Goal: Task Accomplishment & Management: Complete application form

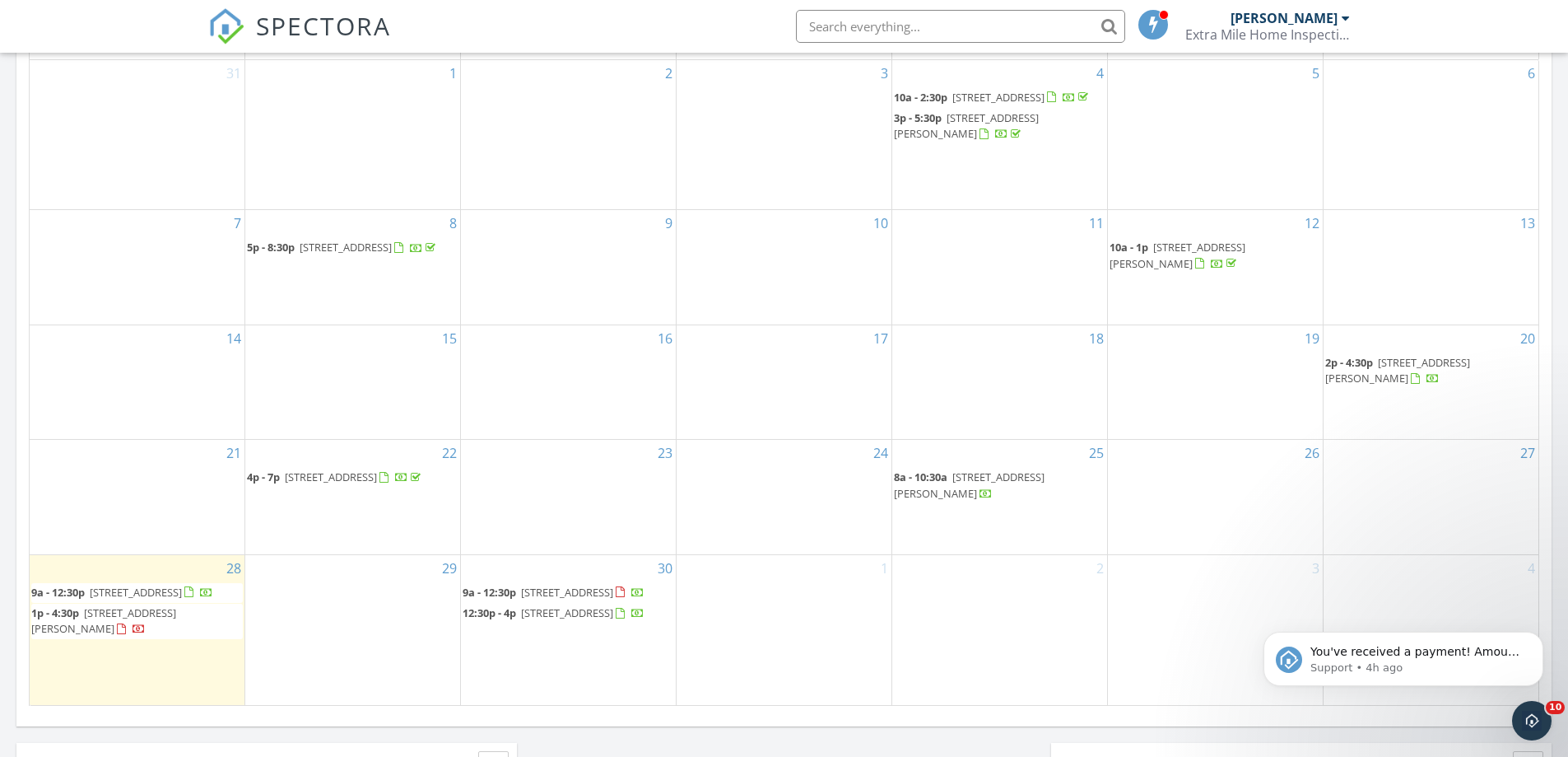
scroll to position [823, 0]
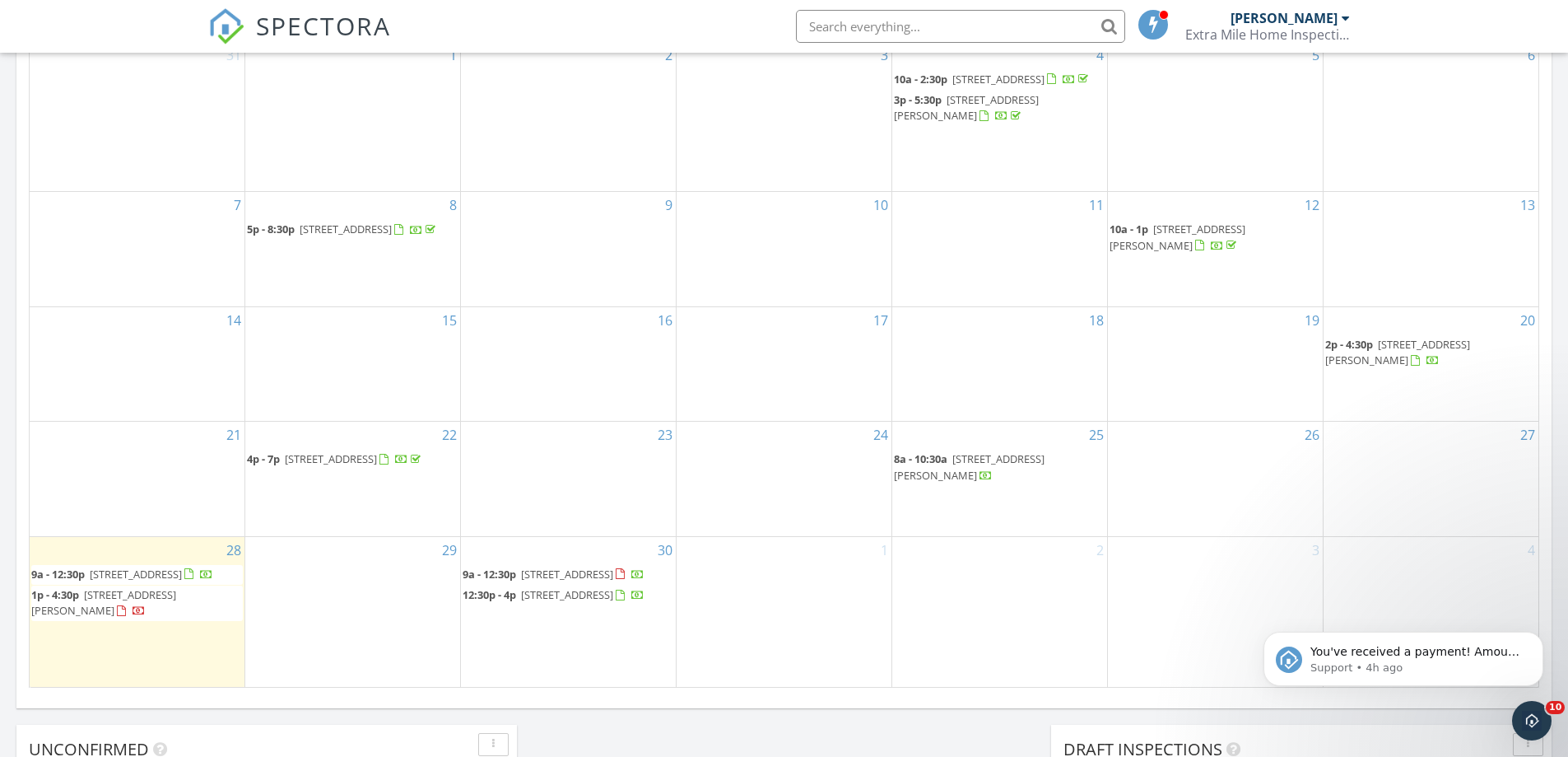
click at [182, 567] on span "89 King St, Kearny 07032" at bounding box center [136, 574] width 92 height 15
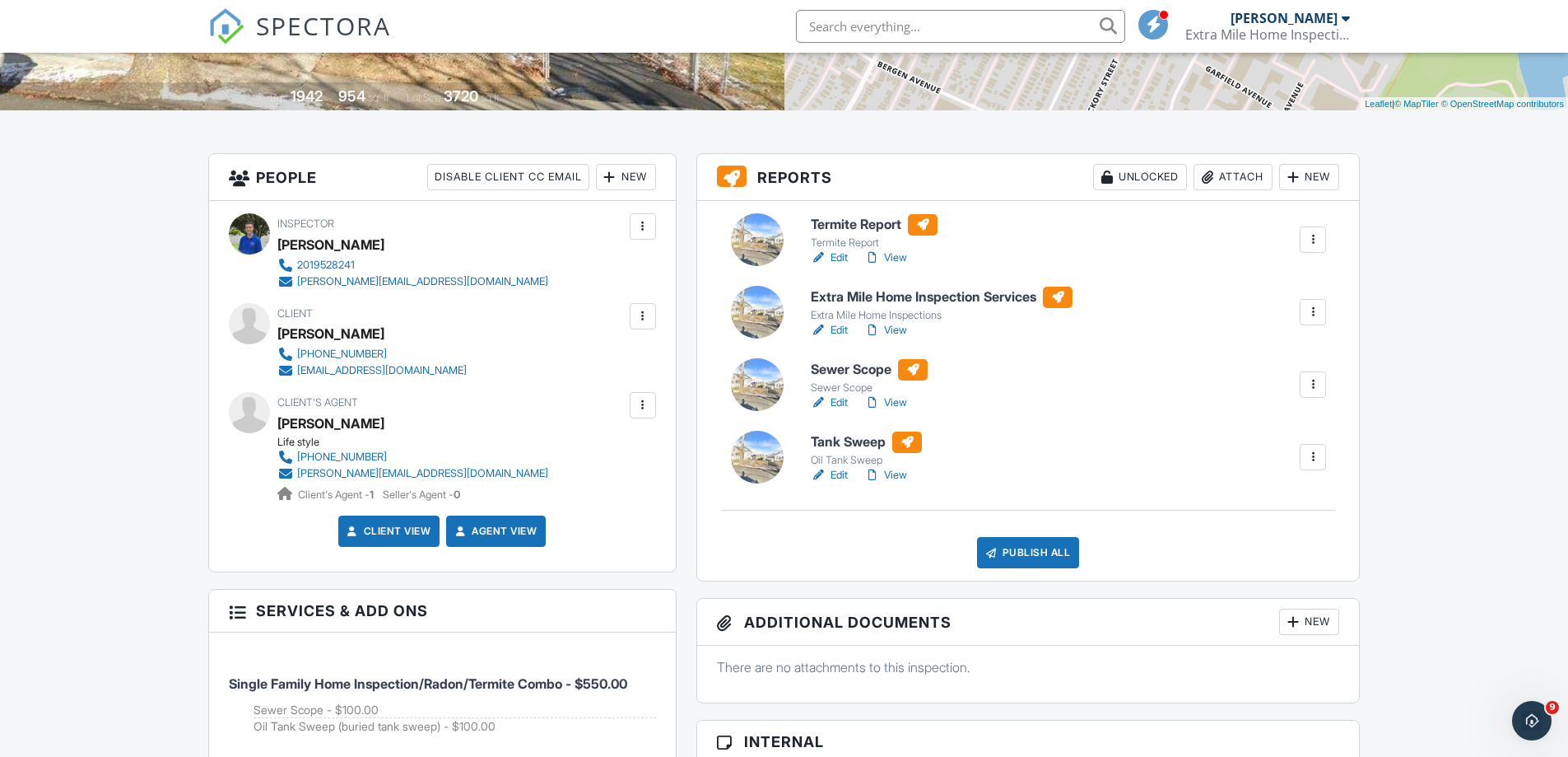
click at [842, 330] on link "Edit" at bounding box center [828, 330] width 37 height 16
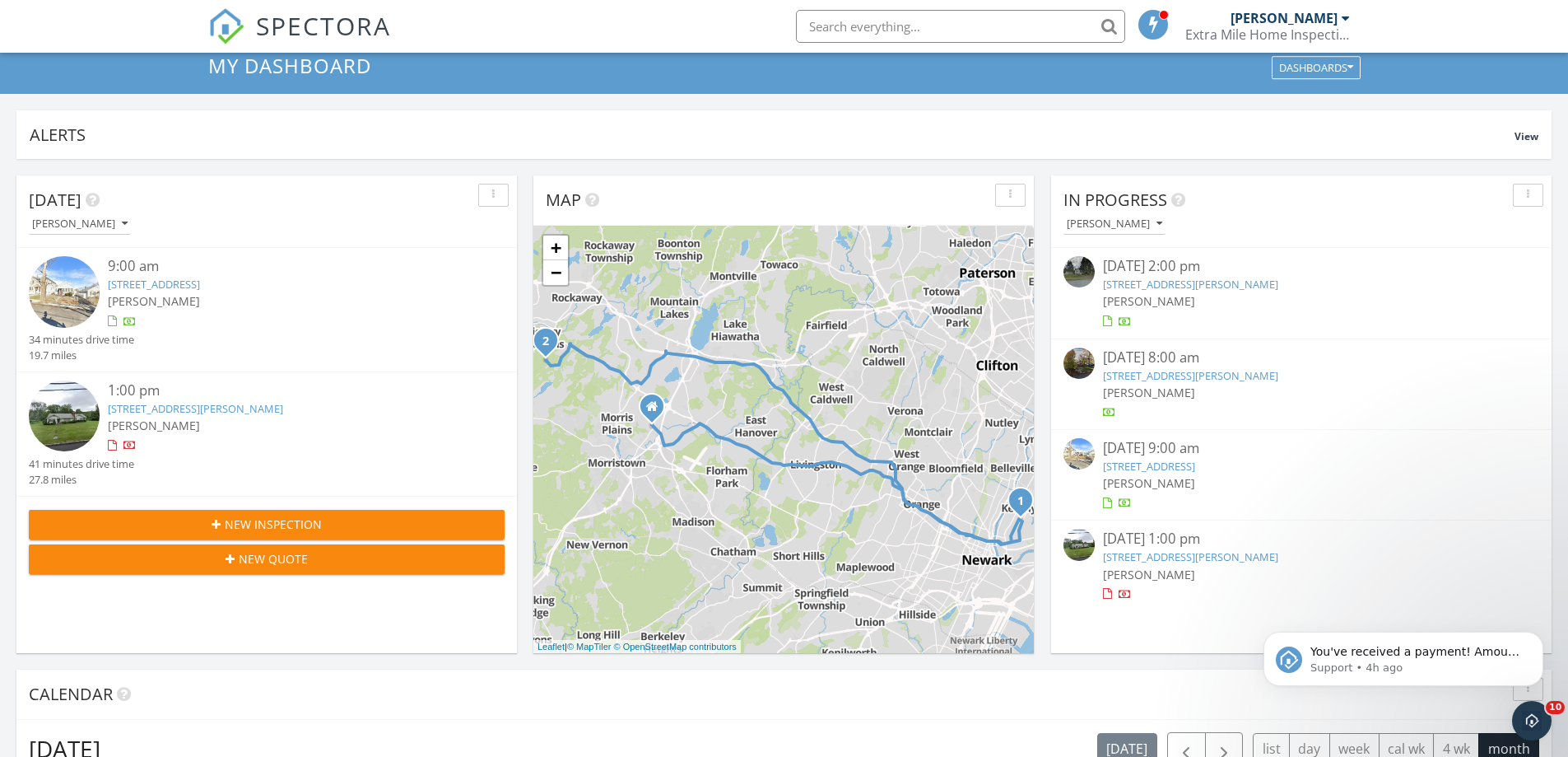
scroll to position [83, 0]
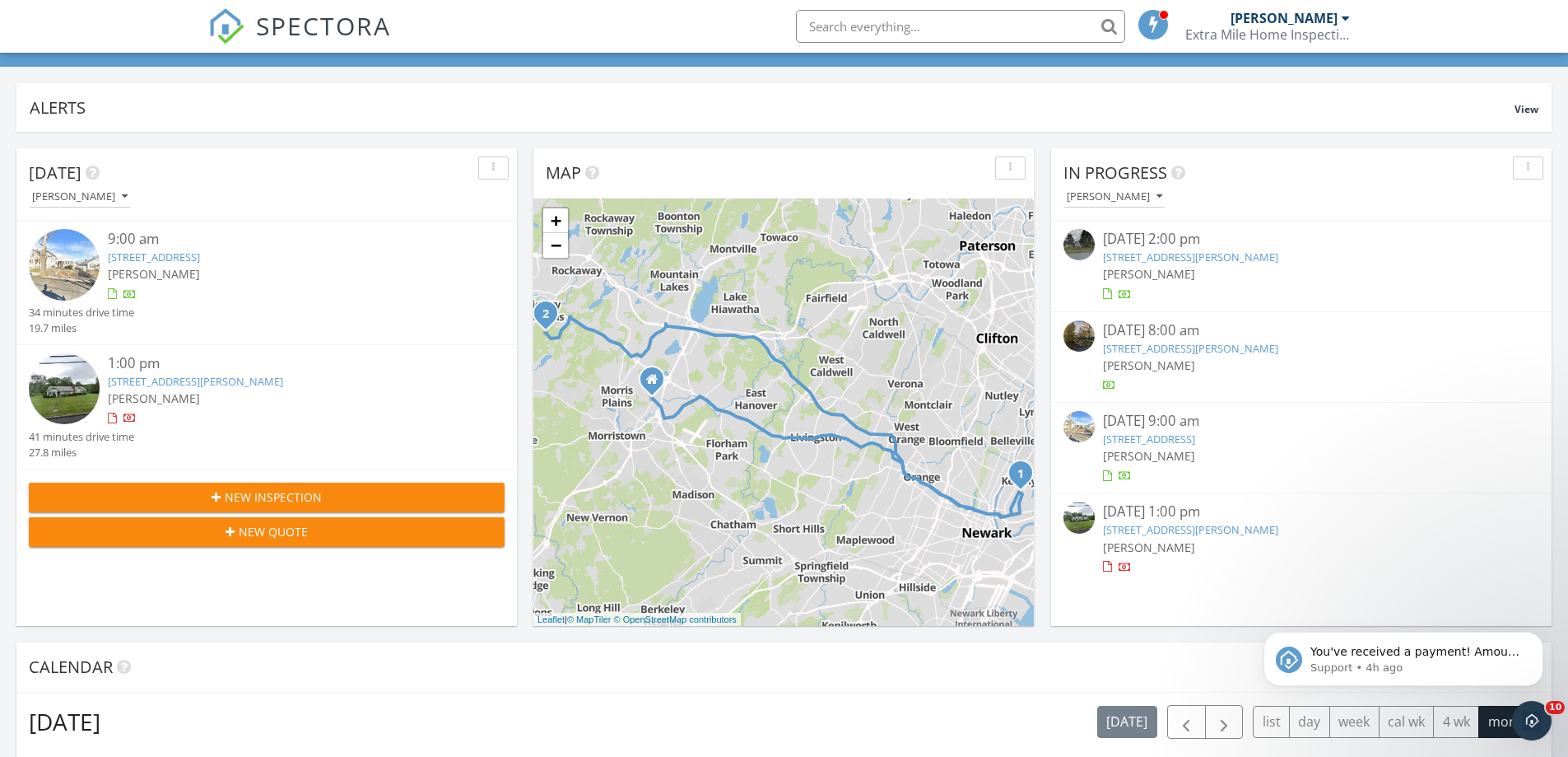
click at [355, 489] on div "New Inspection" at bounding box center [267, 497] width 450 height 17
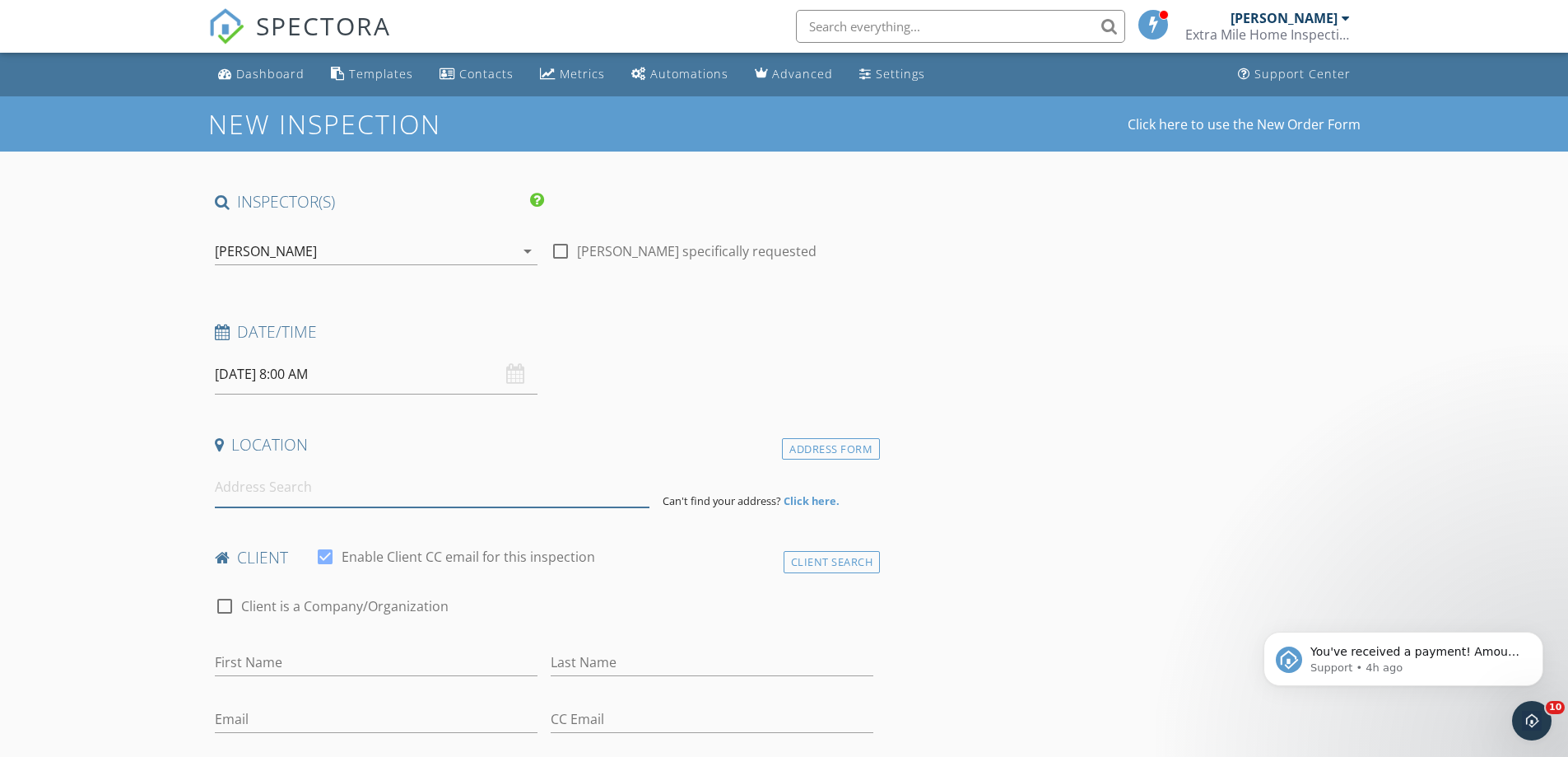
click at [556, 479] on input at bounding box center [432, 487] width 434 height 40
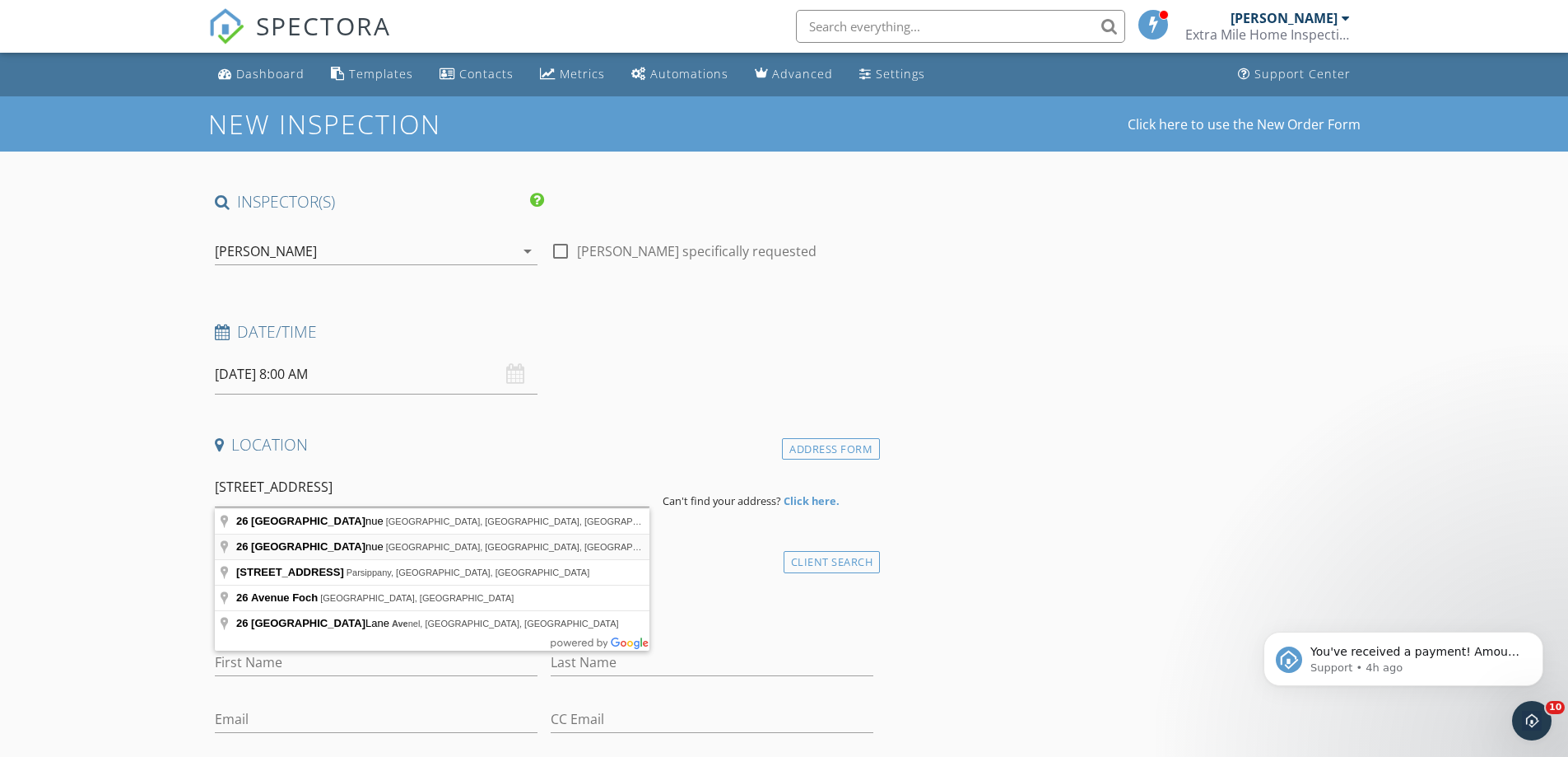
type input "26 Paris Avenue, Edison, NJ, USA"
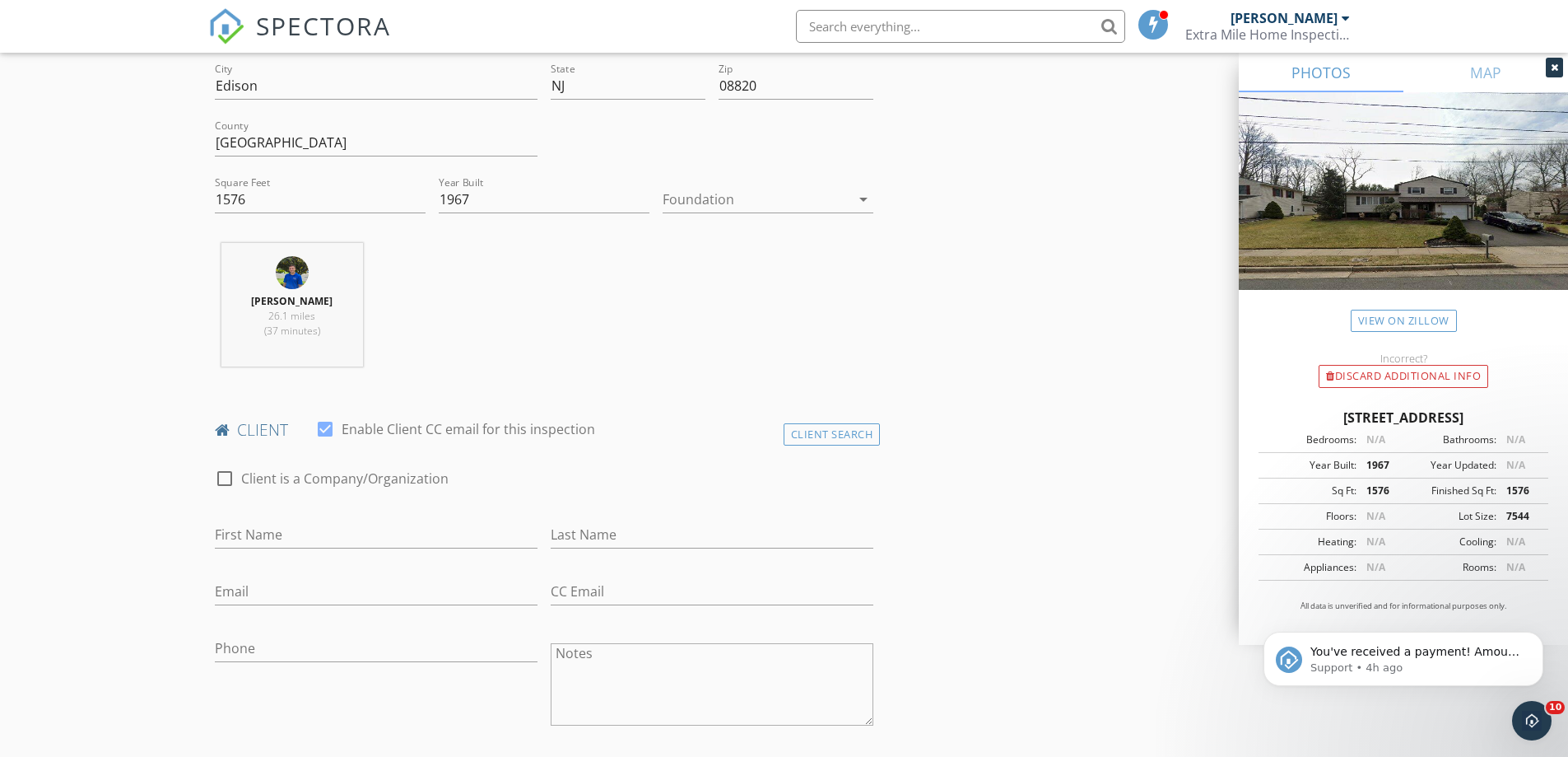
scroll to position [494, 0]
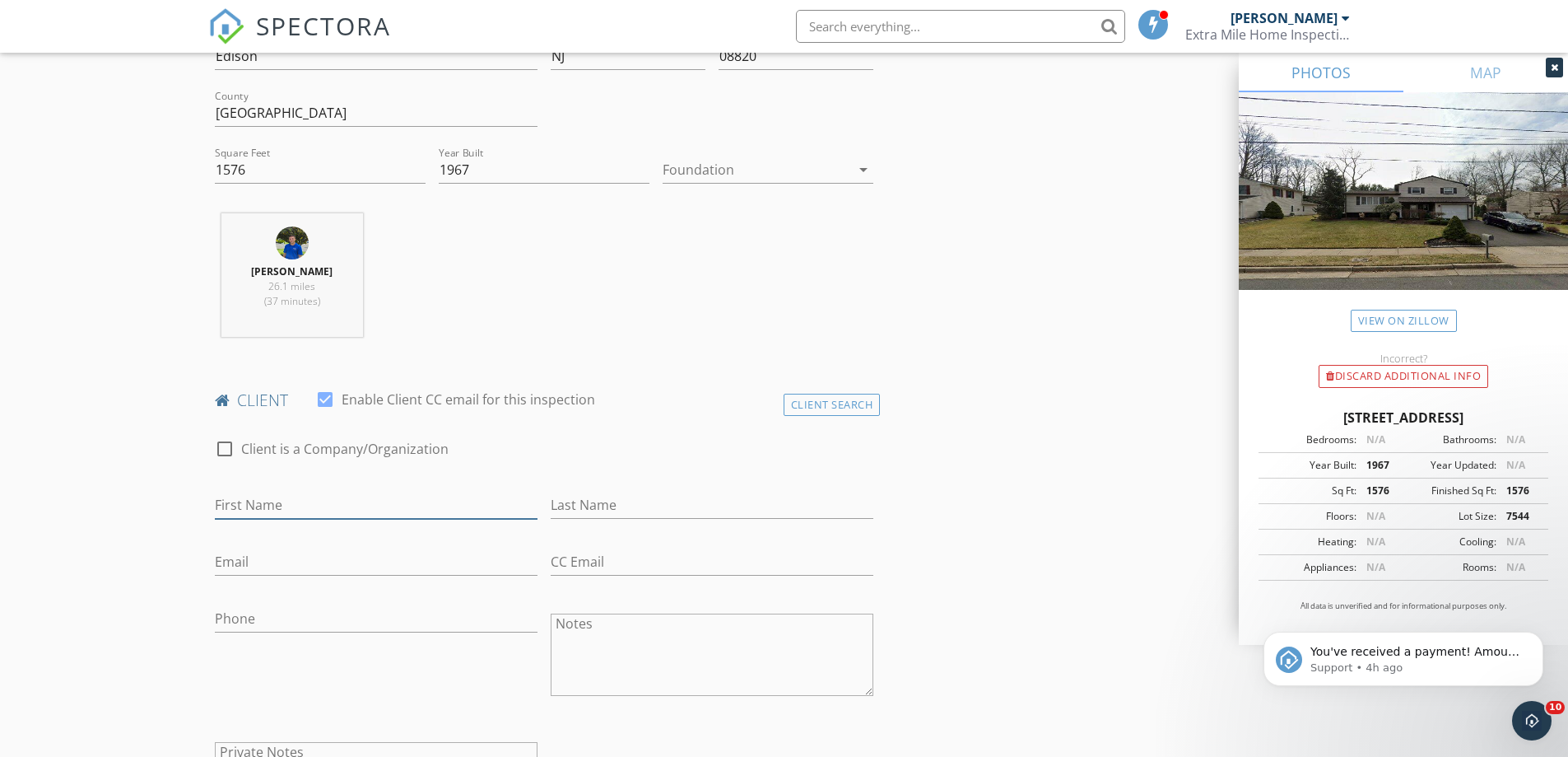
click at [381, 506] on input "First Name" at bounding box center [376, 506] width 323 height 27
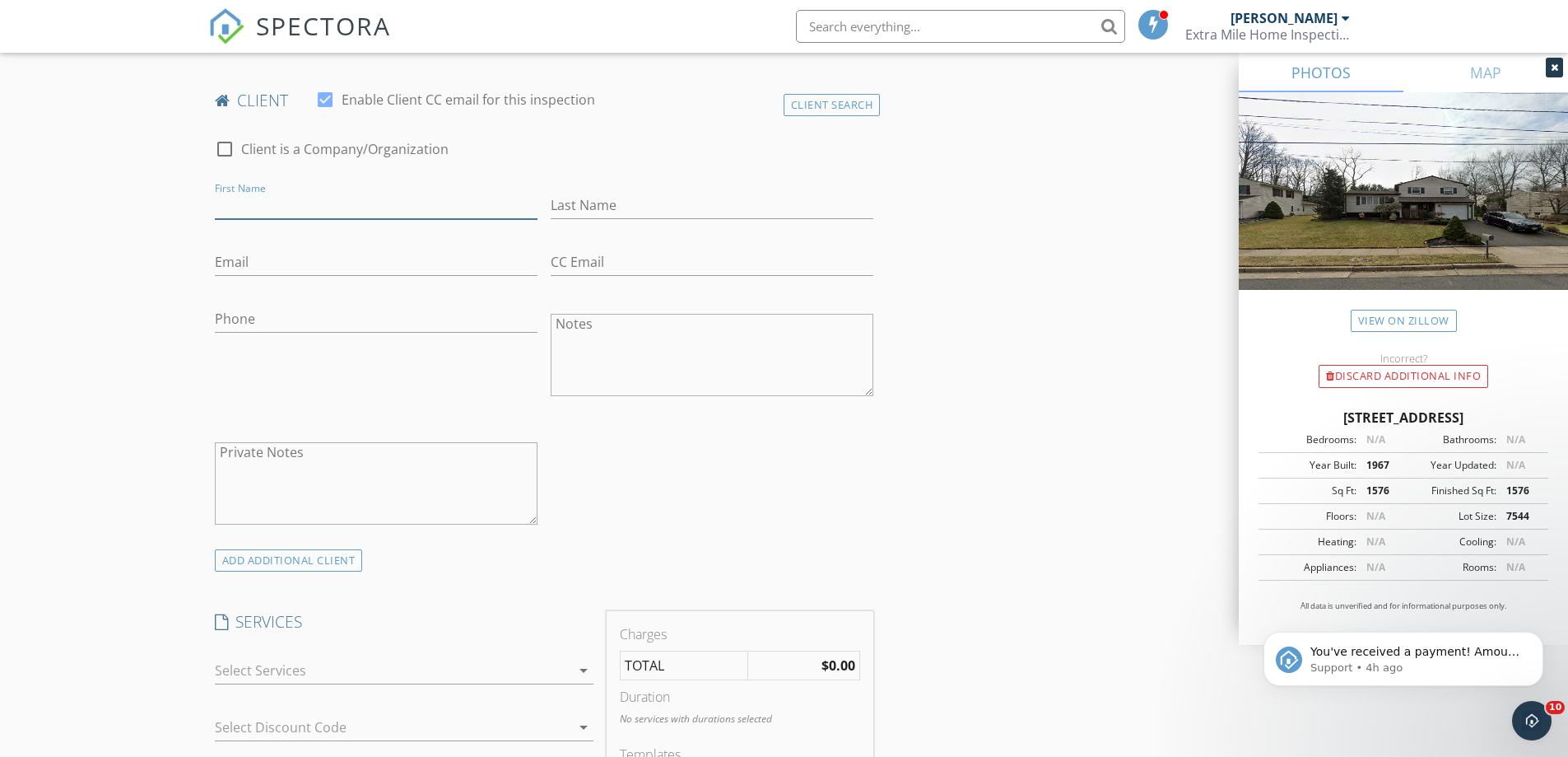
scroll to position [577, 0]
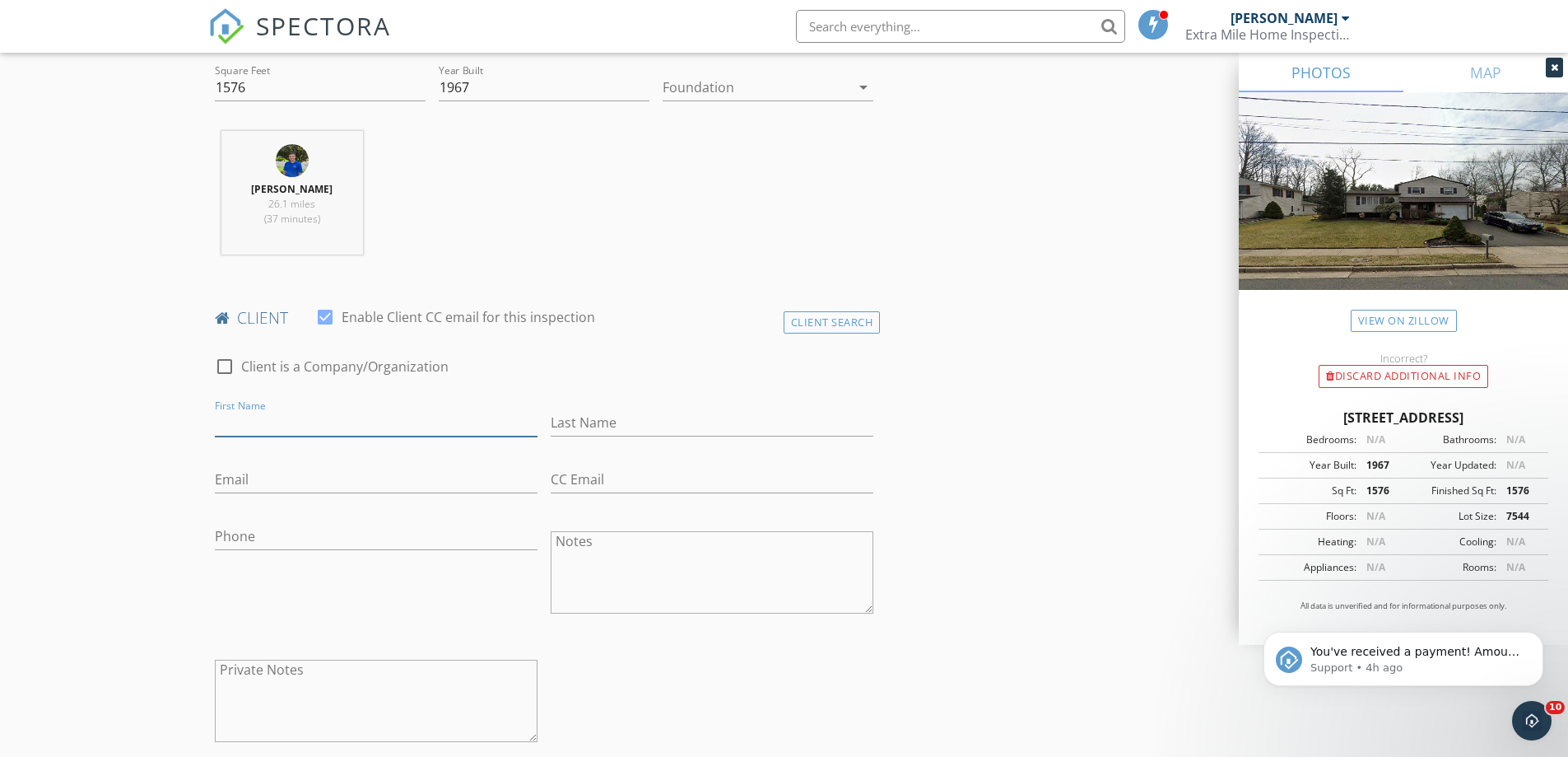
click at [328, 423] on input "First Name" at bounding box center [376, 423] width 323 height 27
type input "Yeijin"
click at [626, 421] on input "Last Name" at bounding box center [713, 423] width 323 height 27
click at [865, 313] on div "Client Search" at bounding box center [832, 322] width 97 height 22
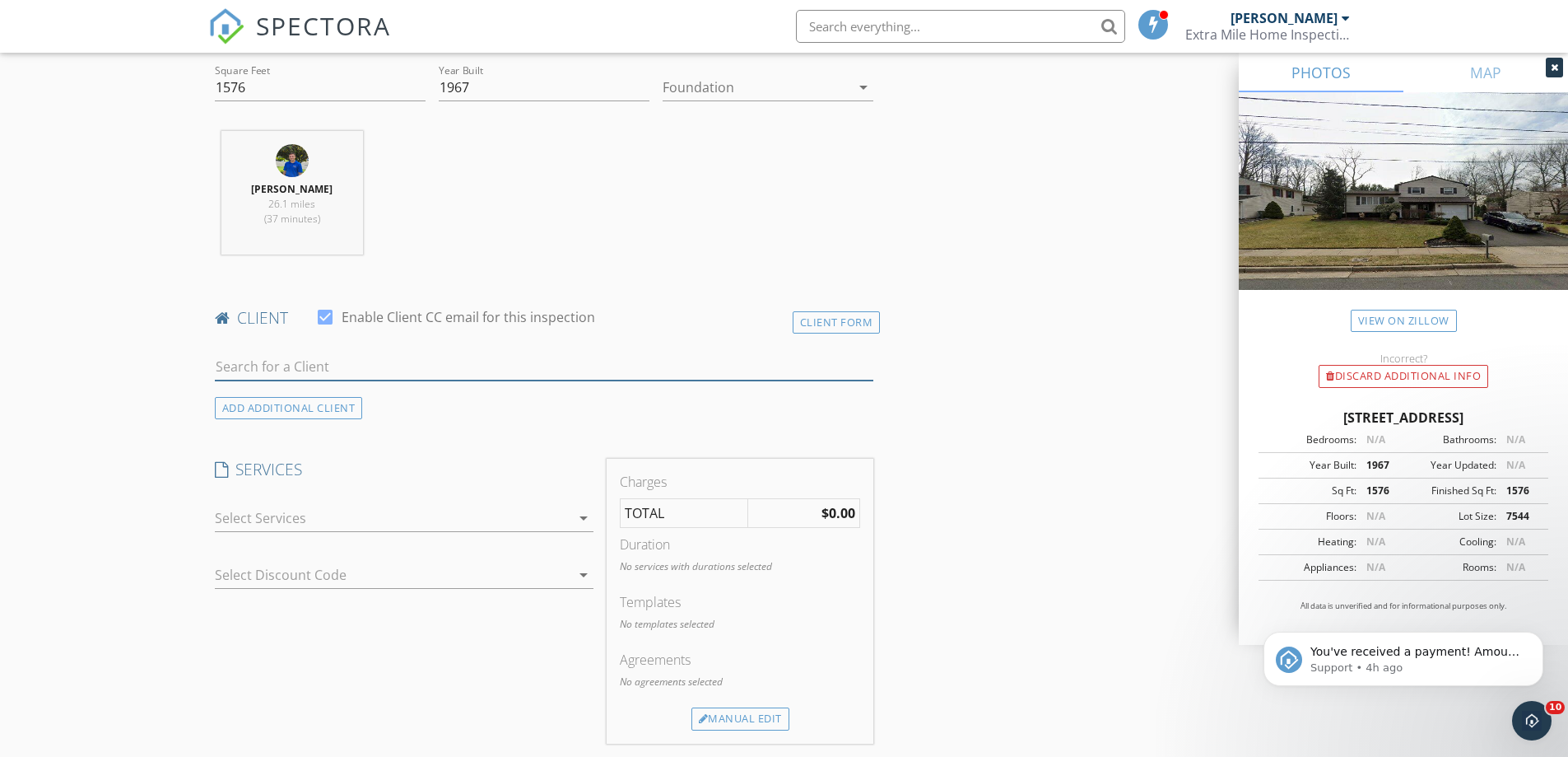
click at [435, 372] on input "text" at bounding box center [544, 366] width 660 height 27
type input "yeijin"
click at [548, 404] on li "Yeijin Park vividly111@hotmail.com" at bounding box center [544, 403] width 658 height 46
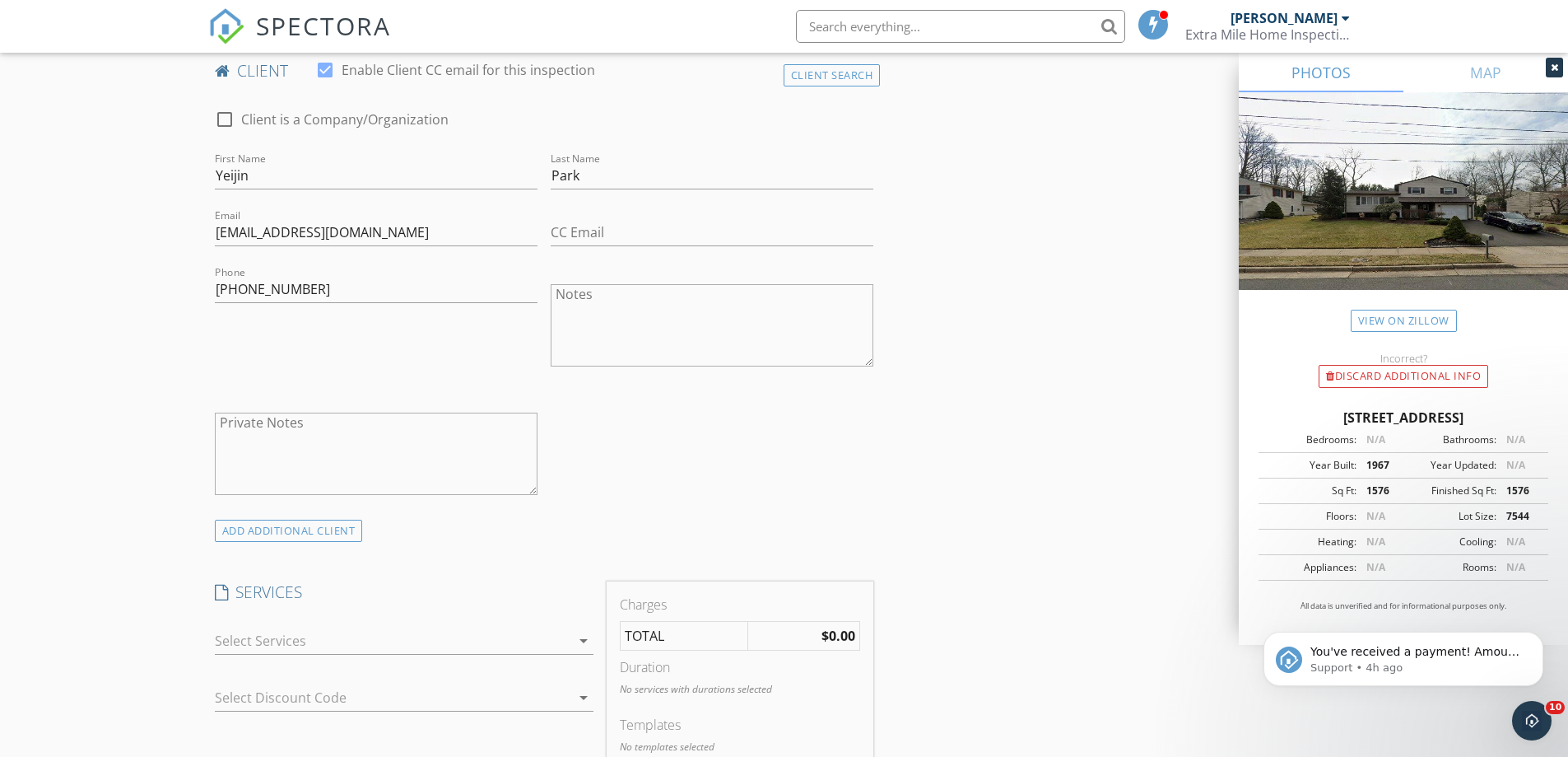
scroll to position [1070, 0]
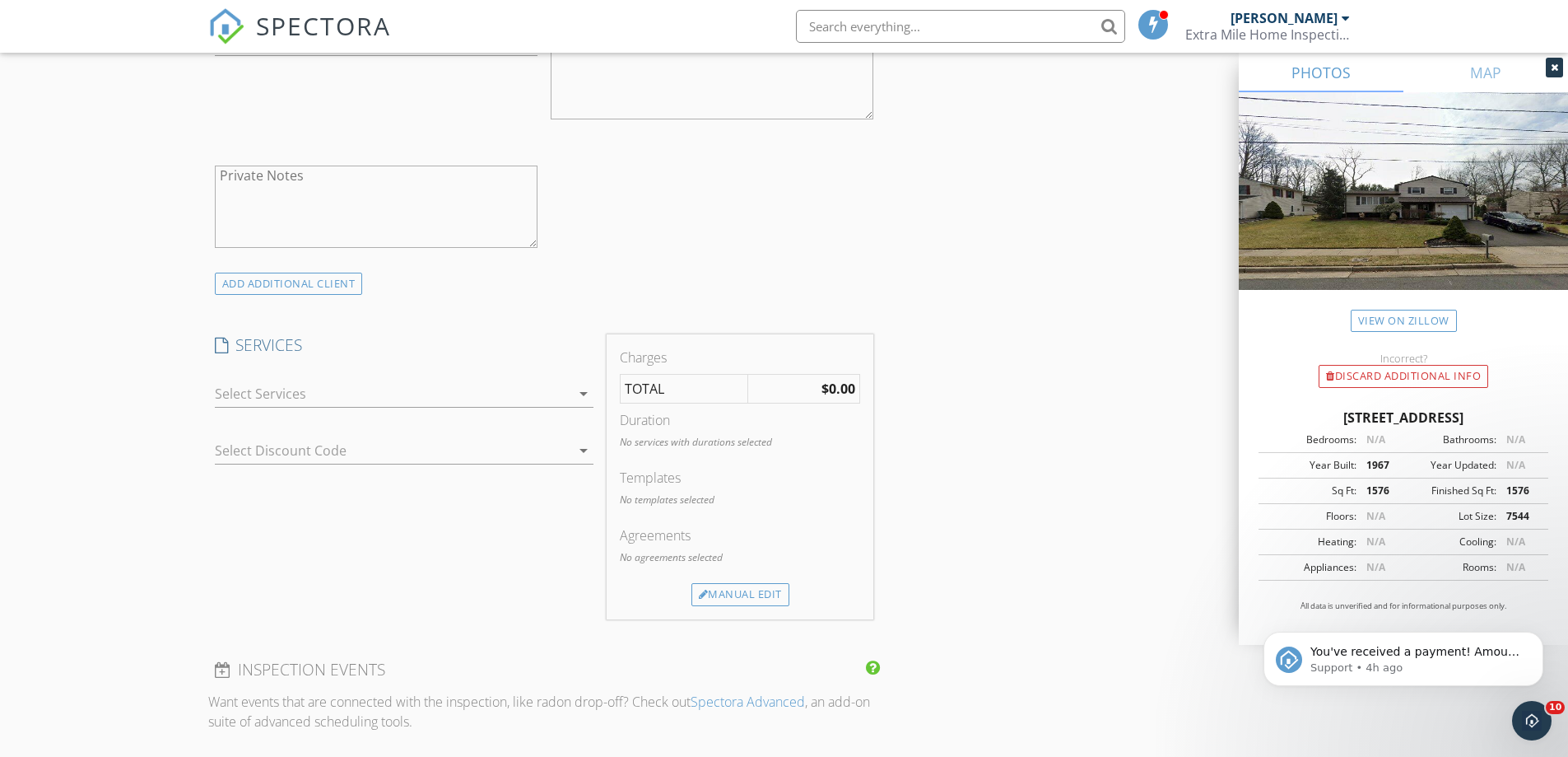
click at [481, 399] on div at bounding box center [392, 393] width 355 height 26
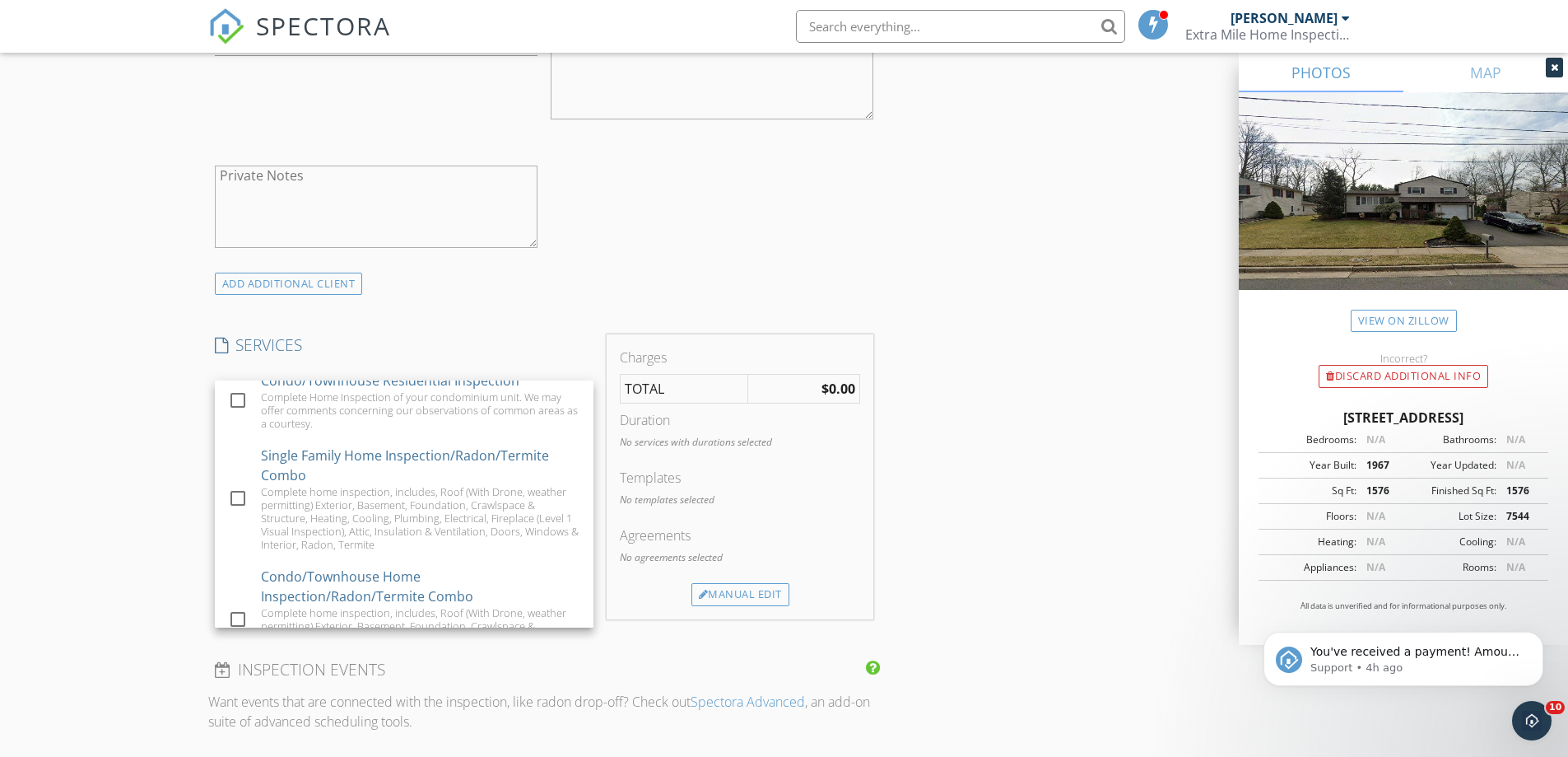
scroll to position [164, 0]
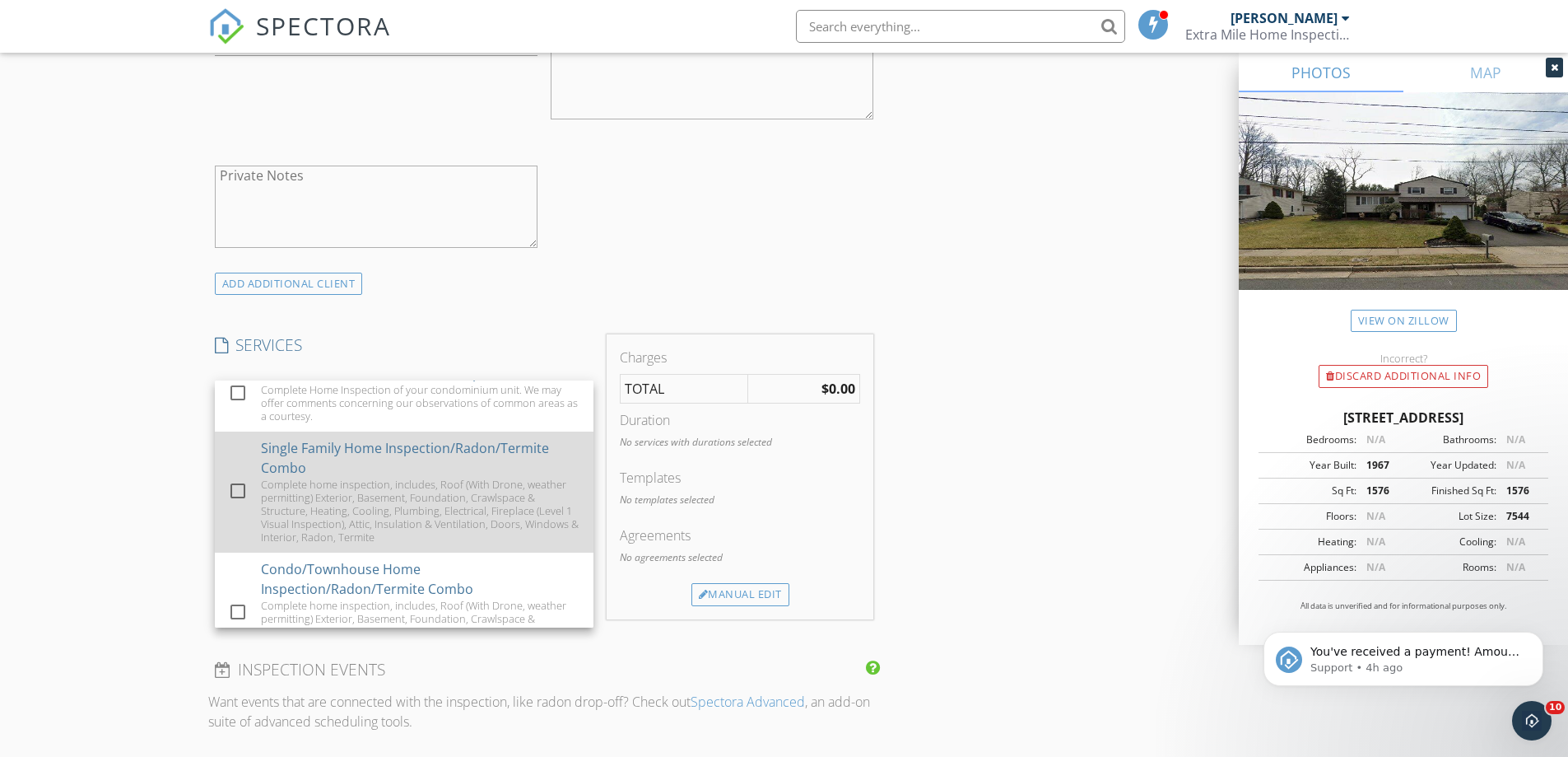
click at [317, 513] on div "Complete home inspection, includes, Roof (With Drone, weather permitting) Exter…" at bounding box center [421, 510] width 320 height 66
checkbox input "false"
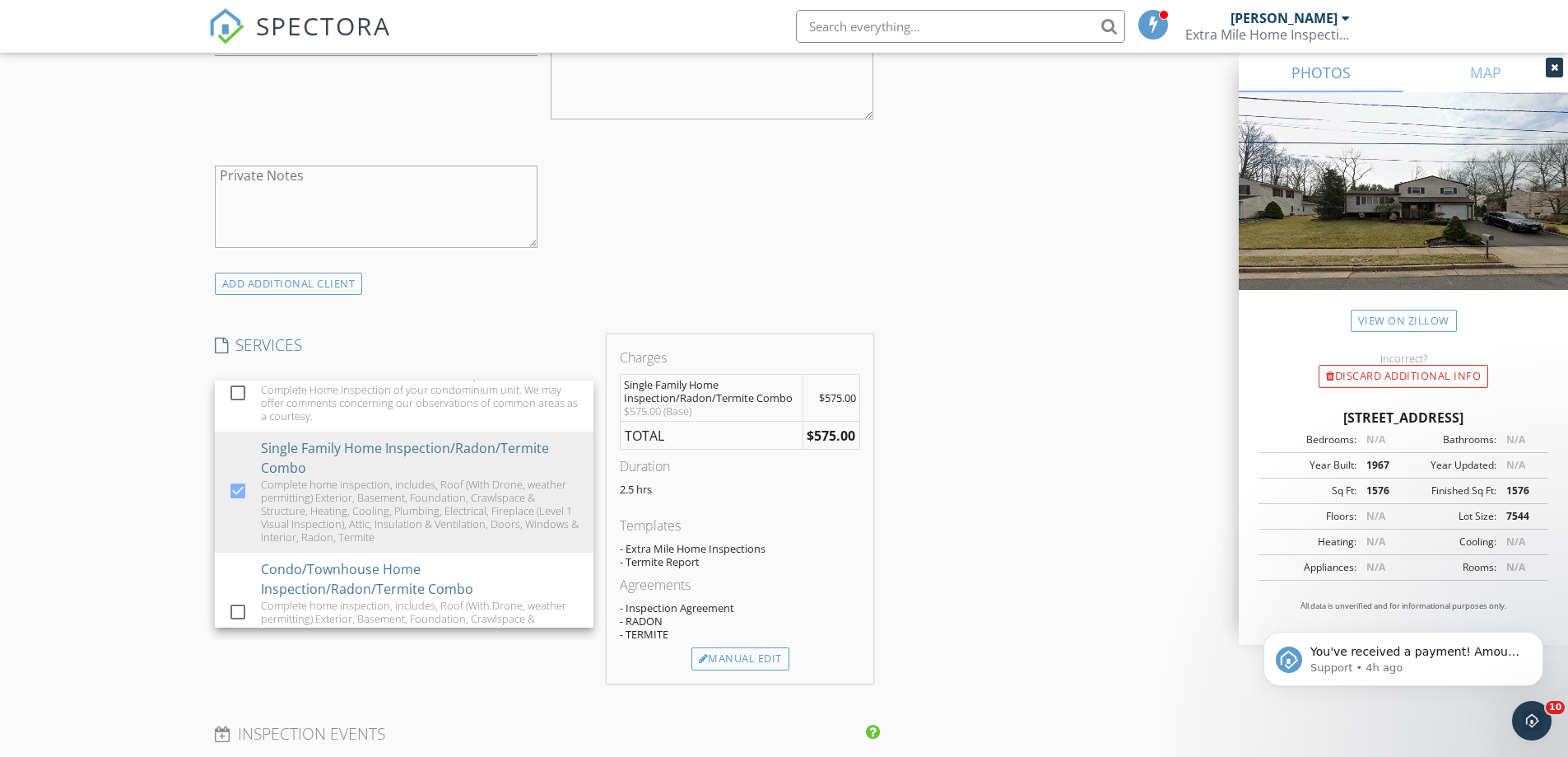
click at [944, 543] on div "INSPECTOR(S) check_box Christopher Guerriero PRIMARY Christopher Guerriero arro…" at bounding box center [784, 567] width 1152 height 2893
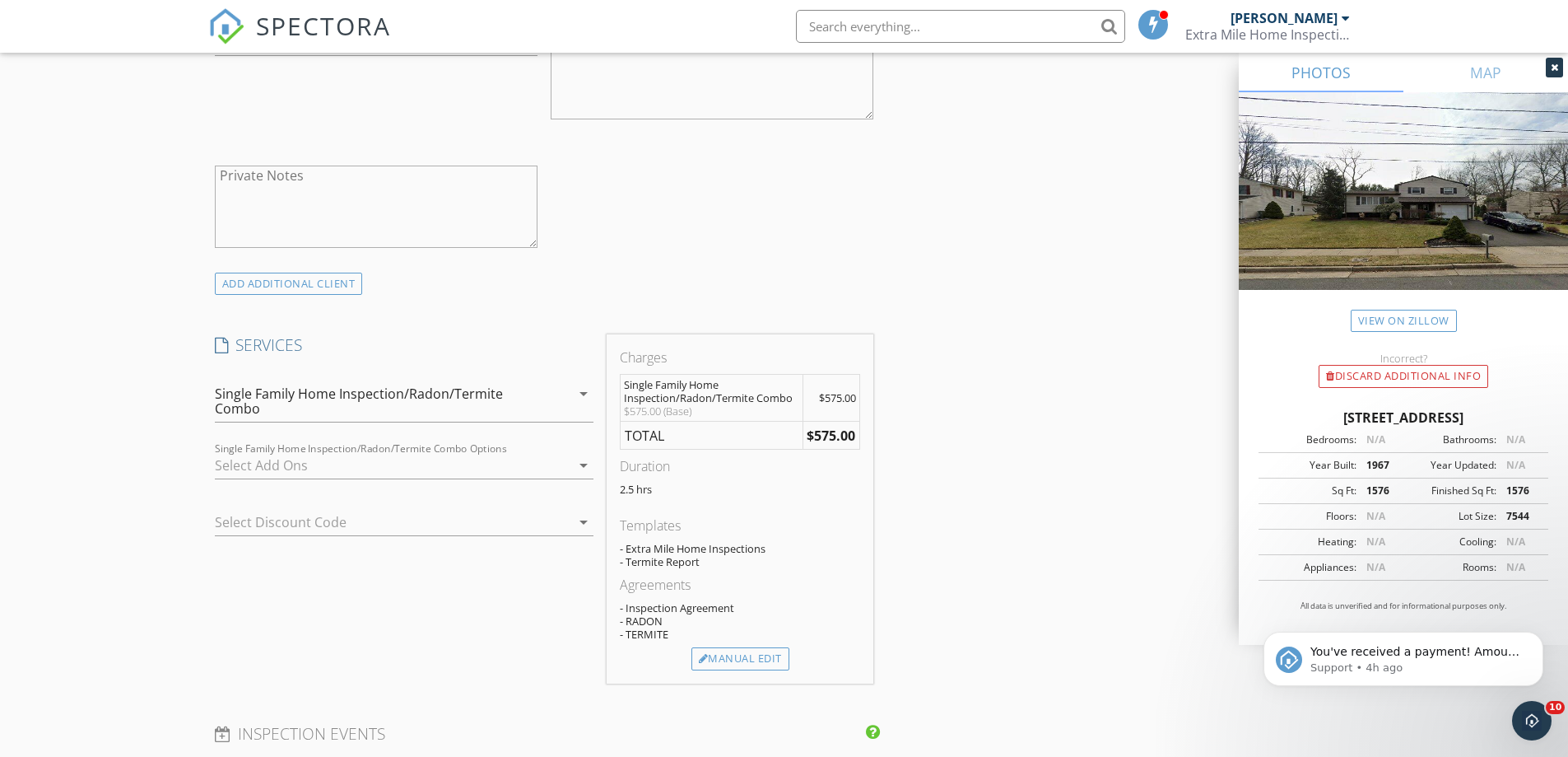
click at [296, 467] on div at bounding box center [392, 465] width 355 height 26
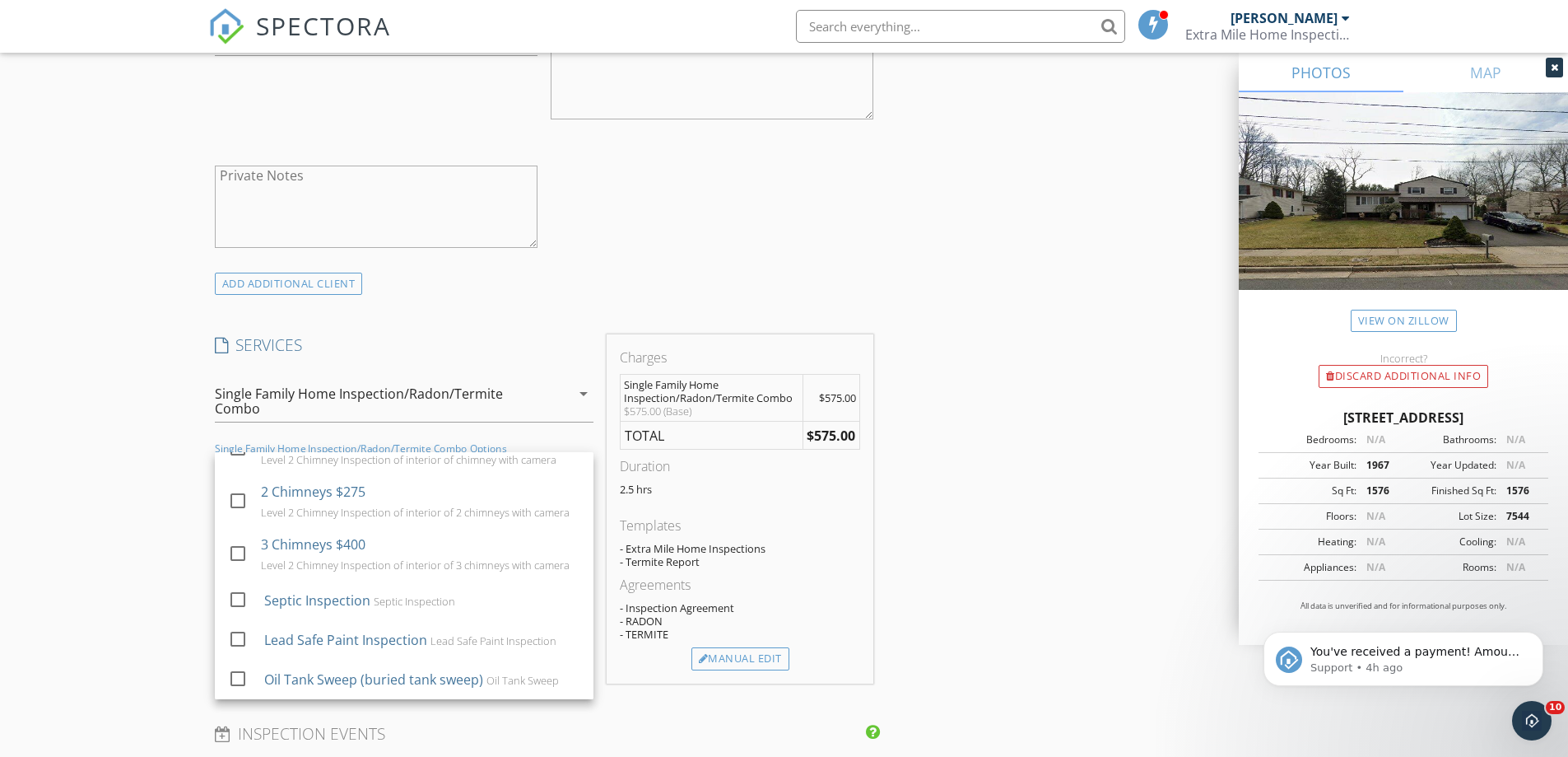
scroll to position [127, 0]
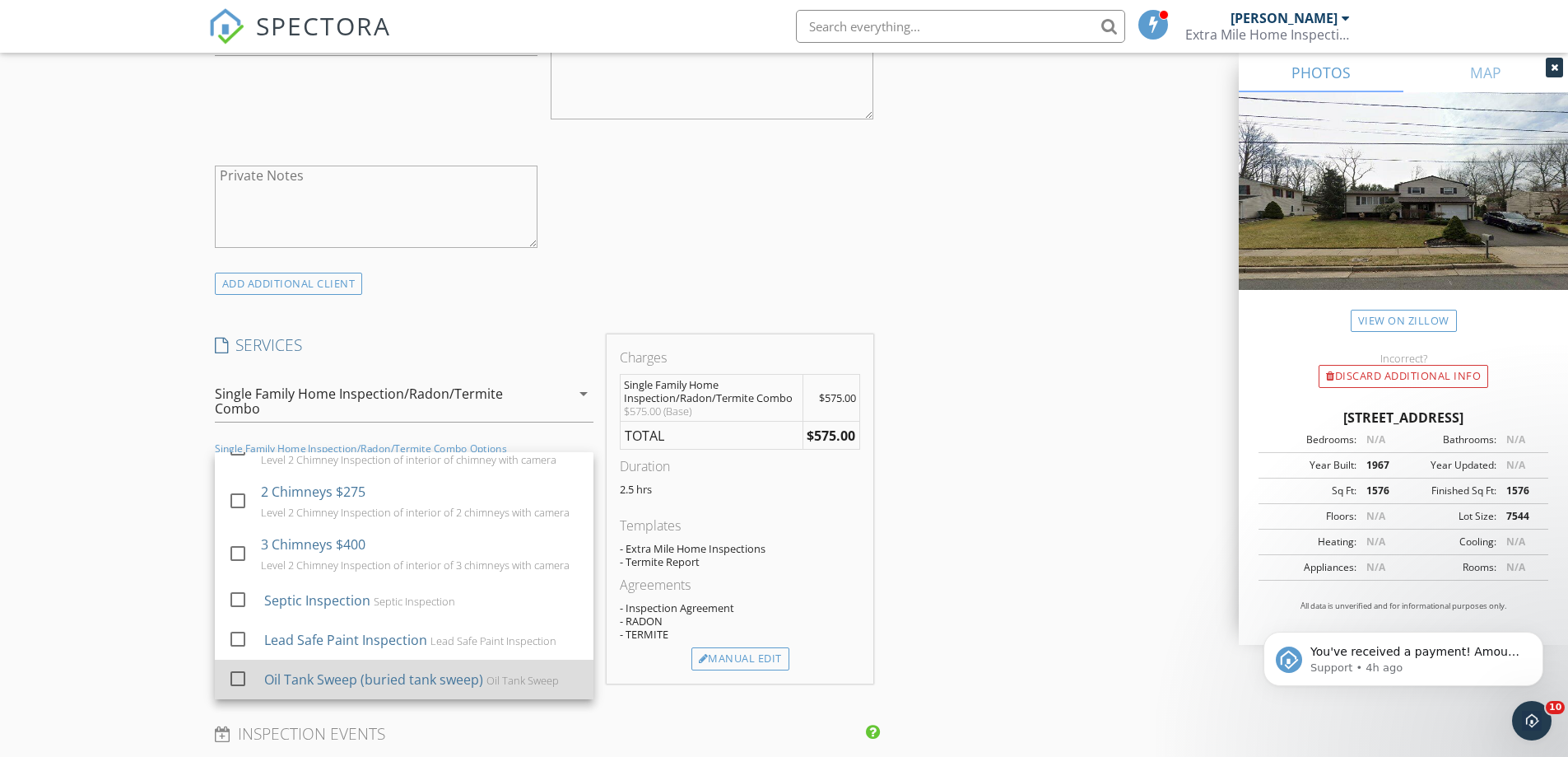
click at [292, 682] on div "Oil Tank Sweep (buried tank sweep)" at bounding box center [373, 680] width 219 height 20
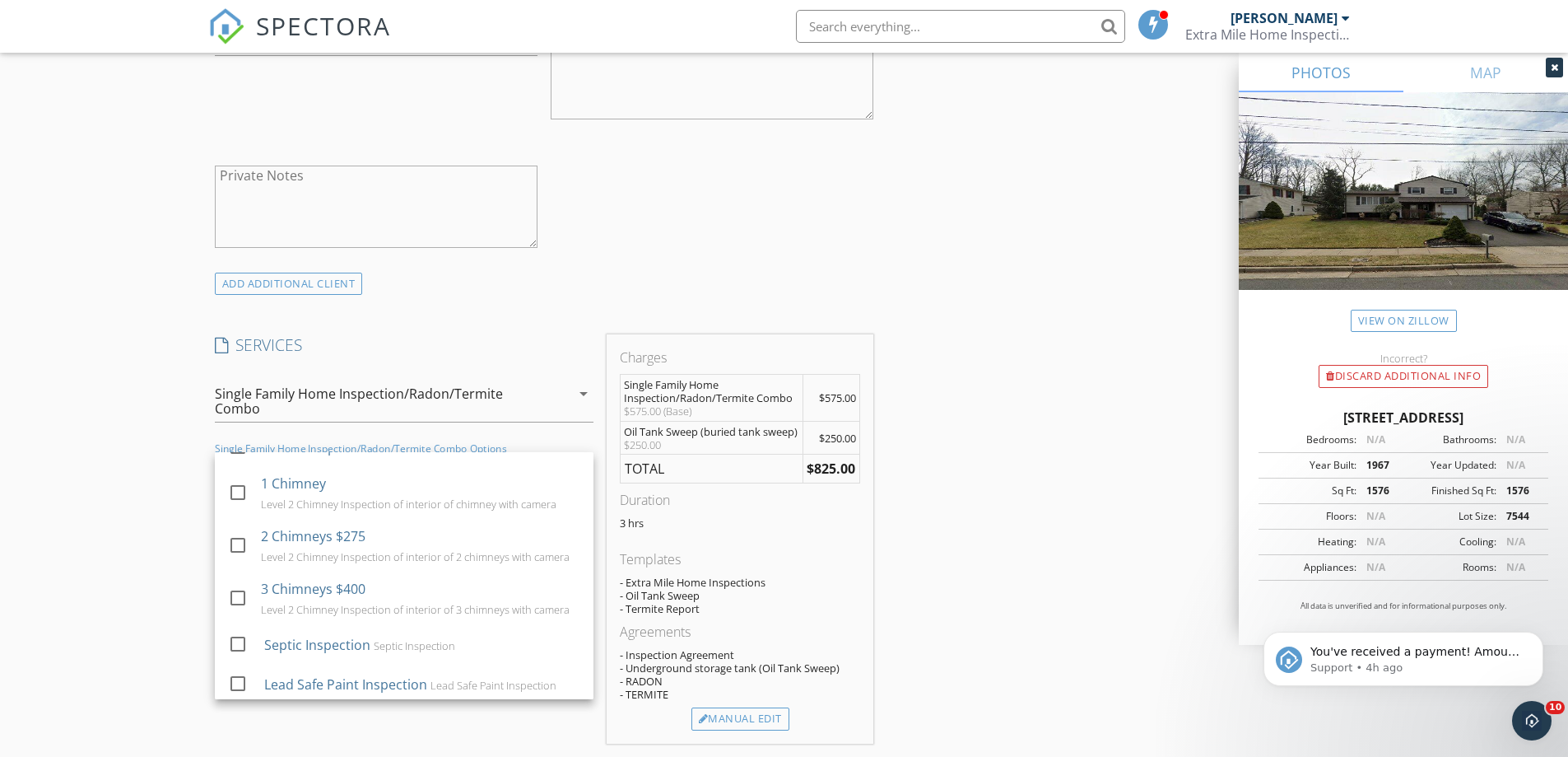
scroll to position [0, 0]
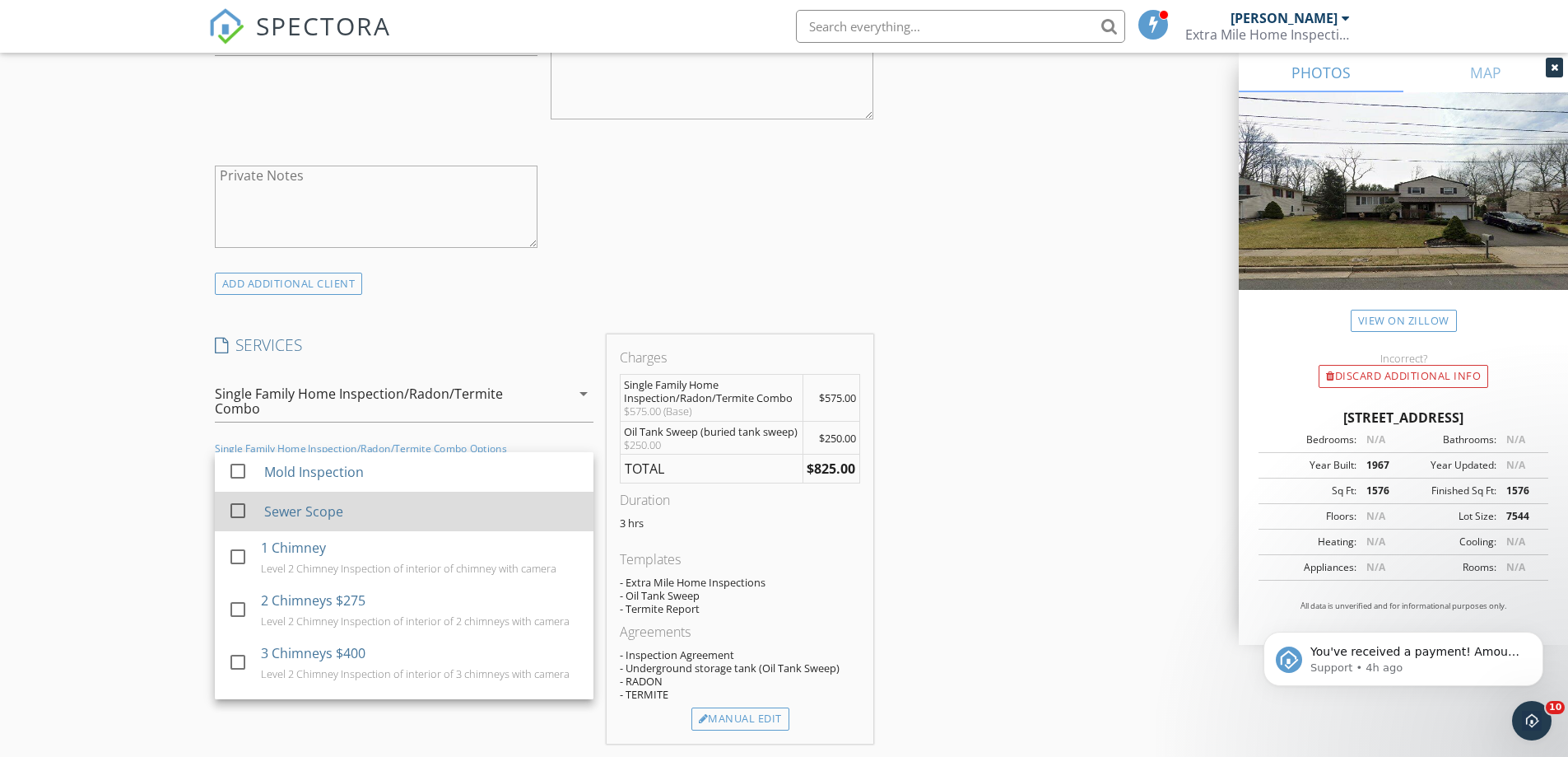
click at [310, 517] on div "Sewer Scope" at bounding box center [303, 512] width 79 height 20
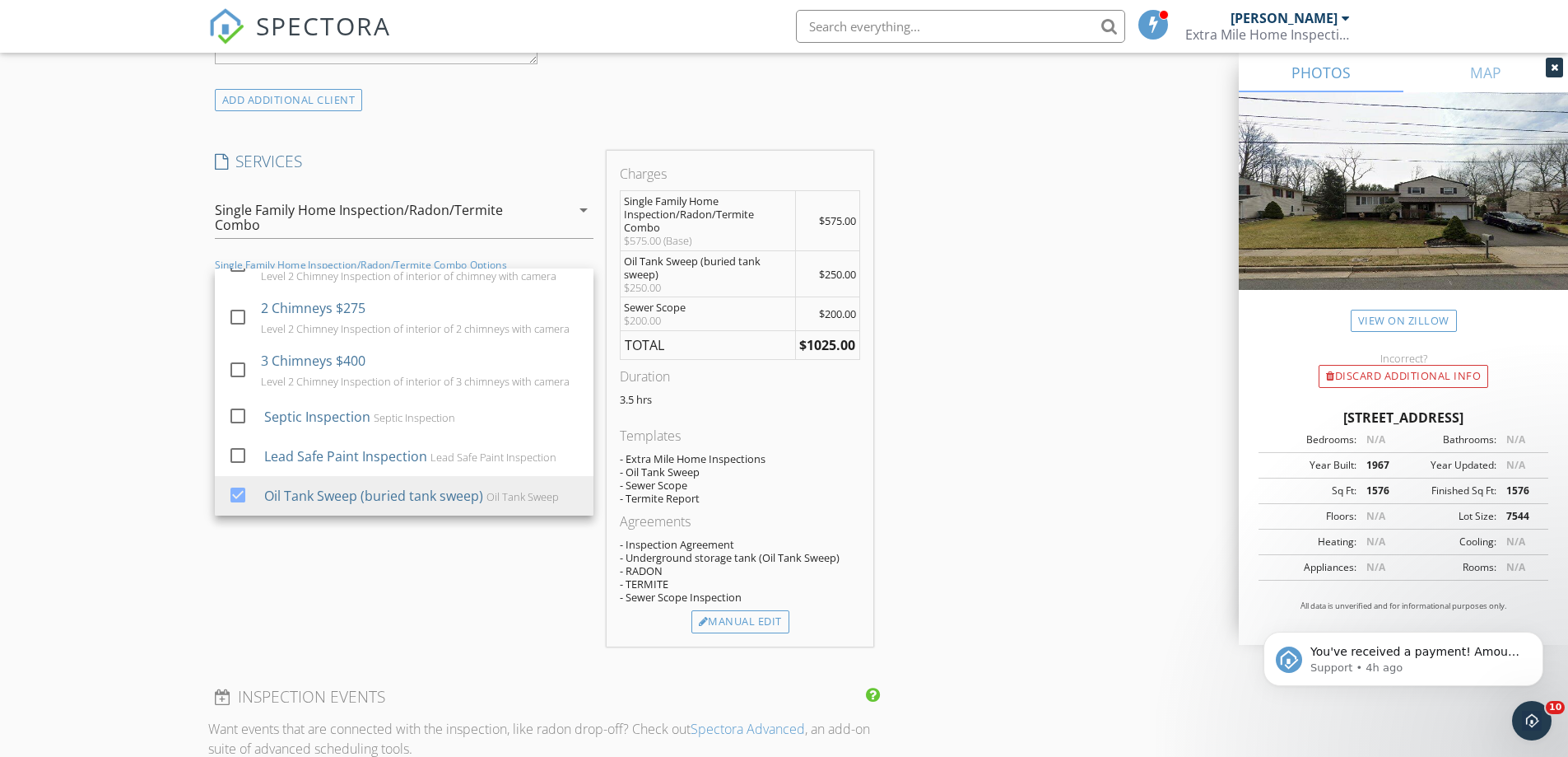
scroll to position [1483, 0]
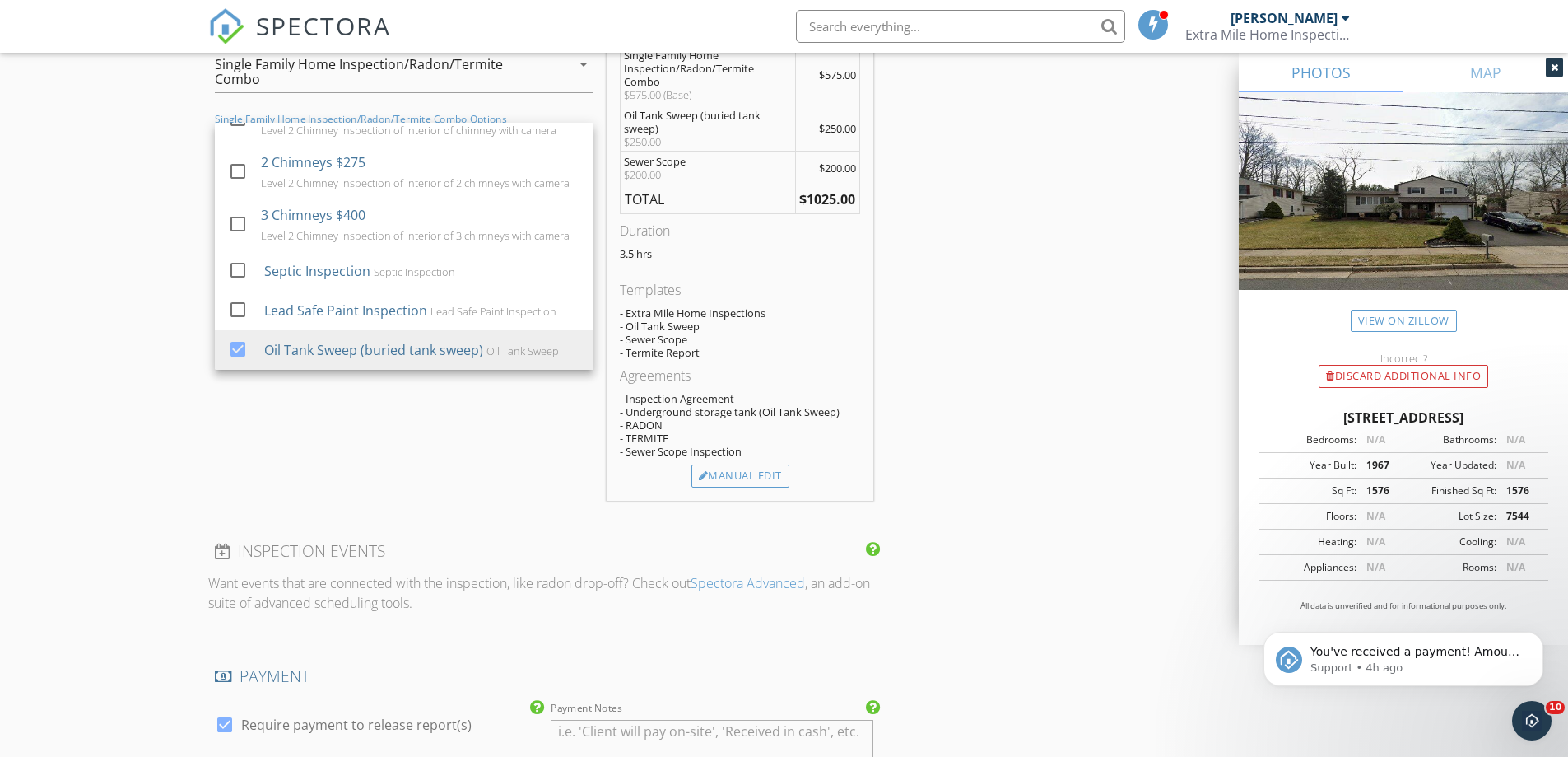
click at [970, 414] on div "INSPECTOR(S) check_box Christopher Guerriero PRIMARY Christopher Guerriero arro…" at bounding box center [784, 311] width 1152 height 3041
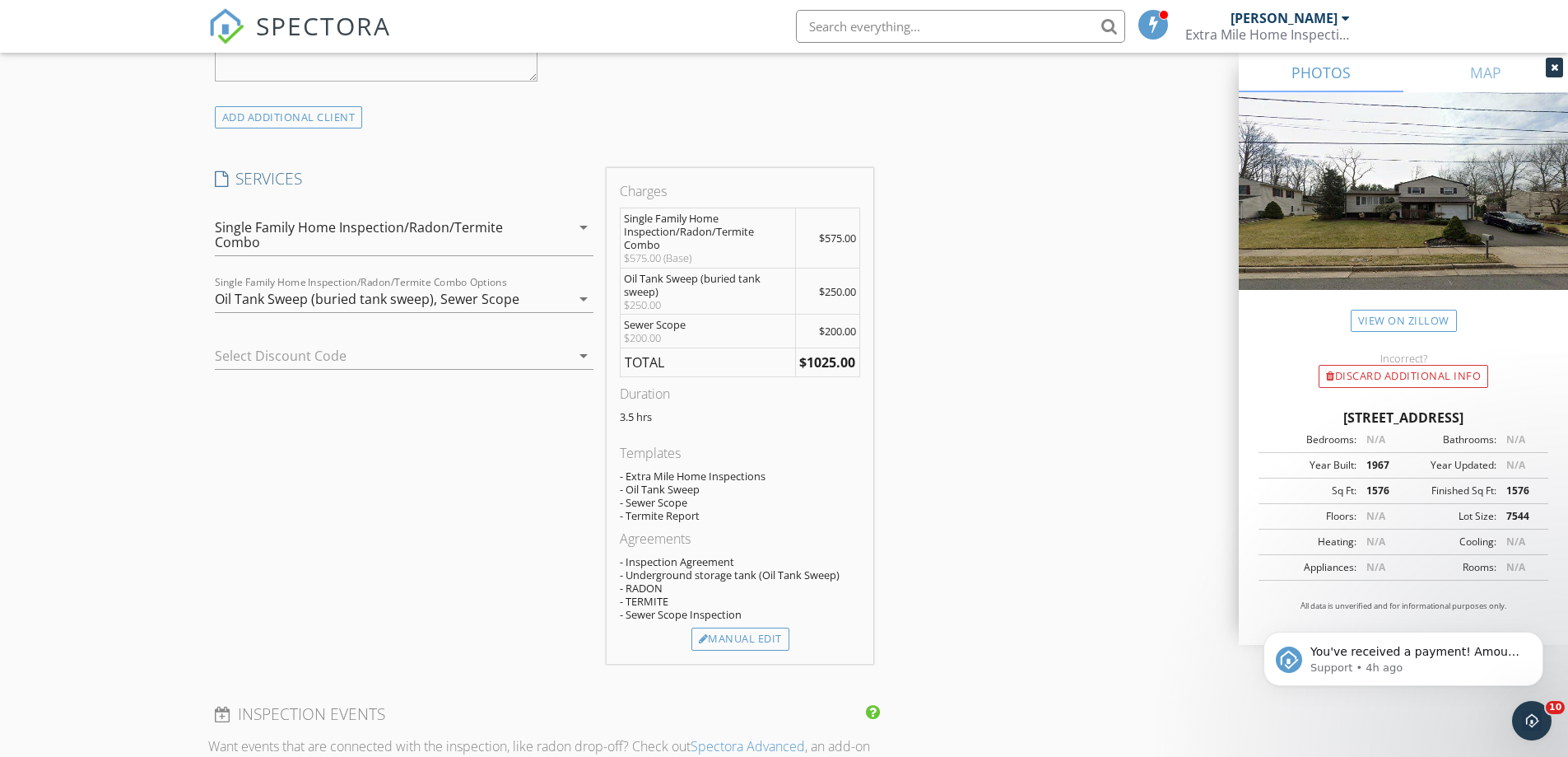
scroll to position [1236, 0]
click at [737, 629] on div "Manual Edit" at bounding box center [740, 641] width 98 height 23
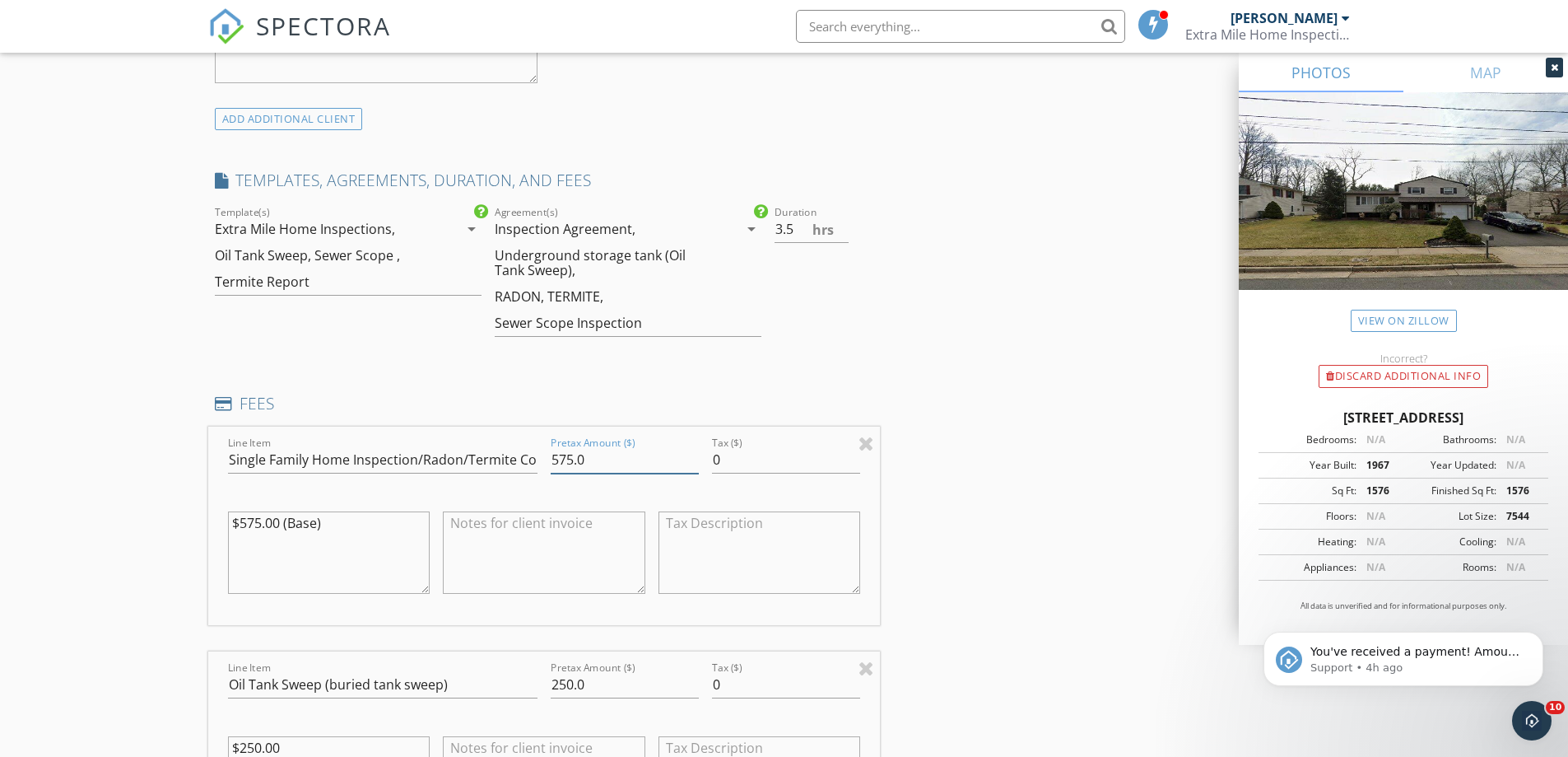
drag, startPoint x: 625, startPoint y: 460, endPoint x: 434, endPoint y: 444, distance: 191.7
click at [434, 444] on div "Line Item Single Family Home Inspection/Radon/Termite Combo Pretax Amount ($) 5…" at bounding box center [544, 525] width 672 height 198
type input "550"
type input "100"
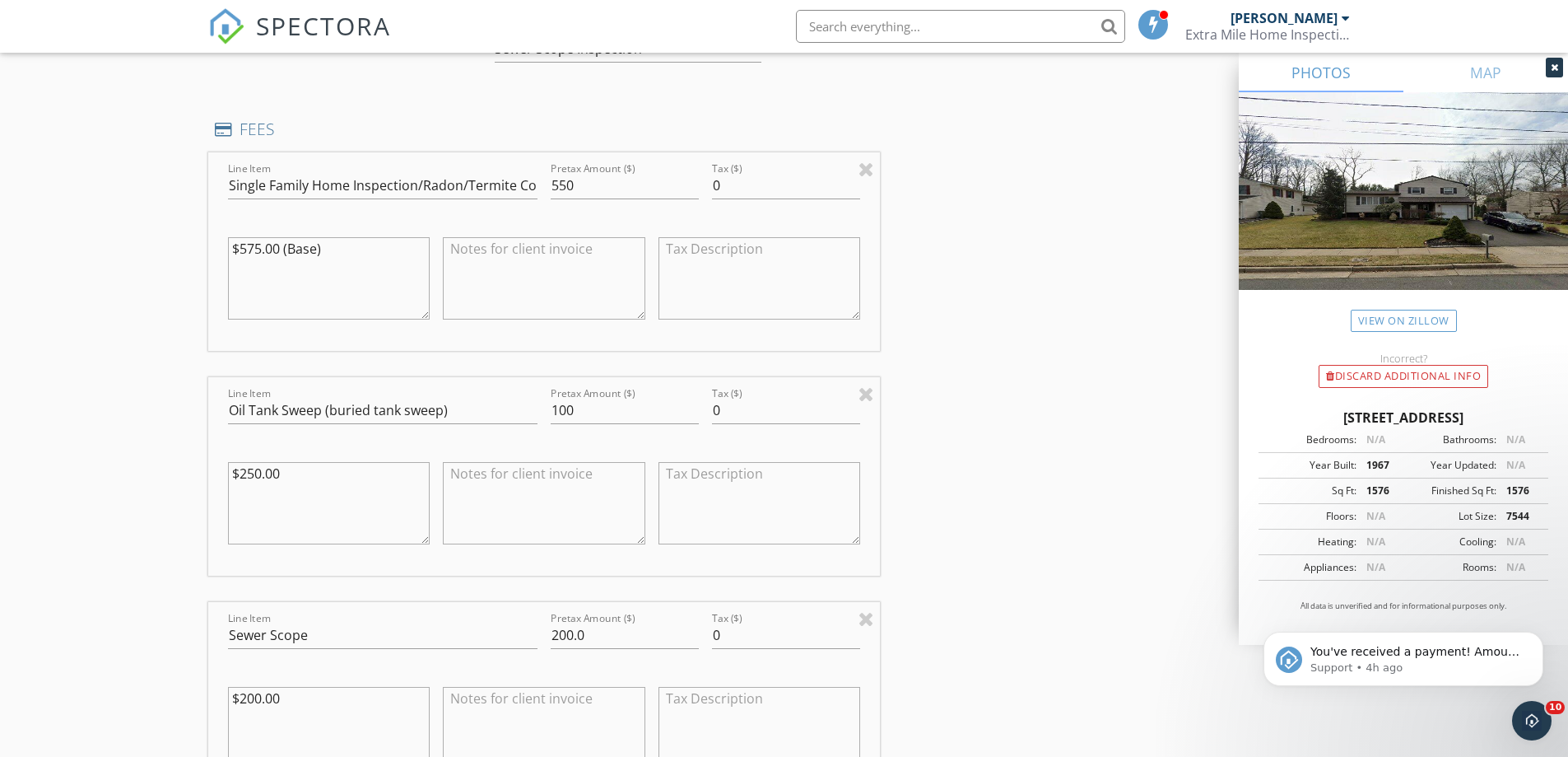
scroll to position [1580, 0]
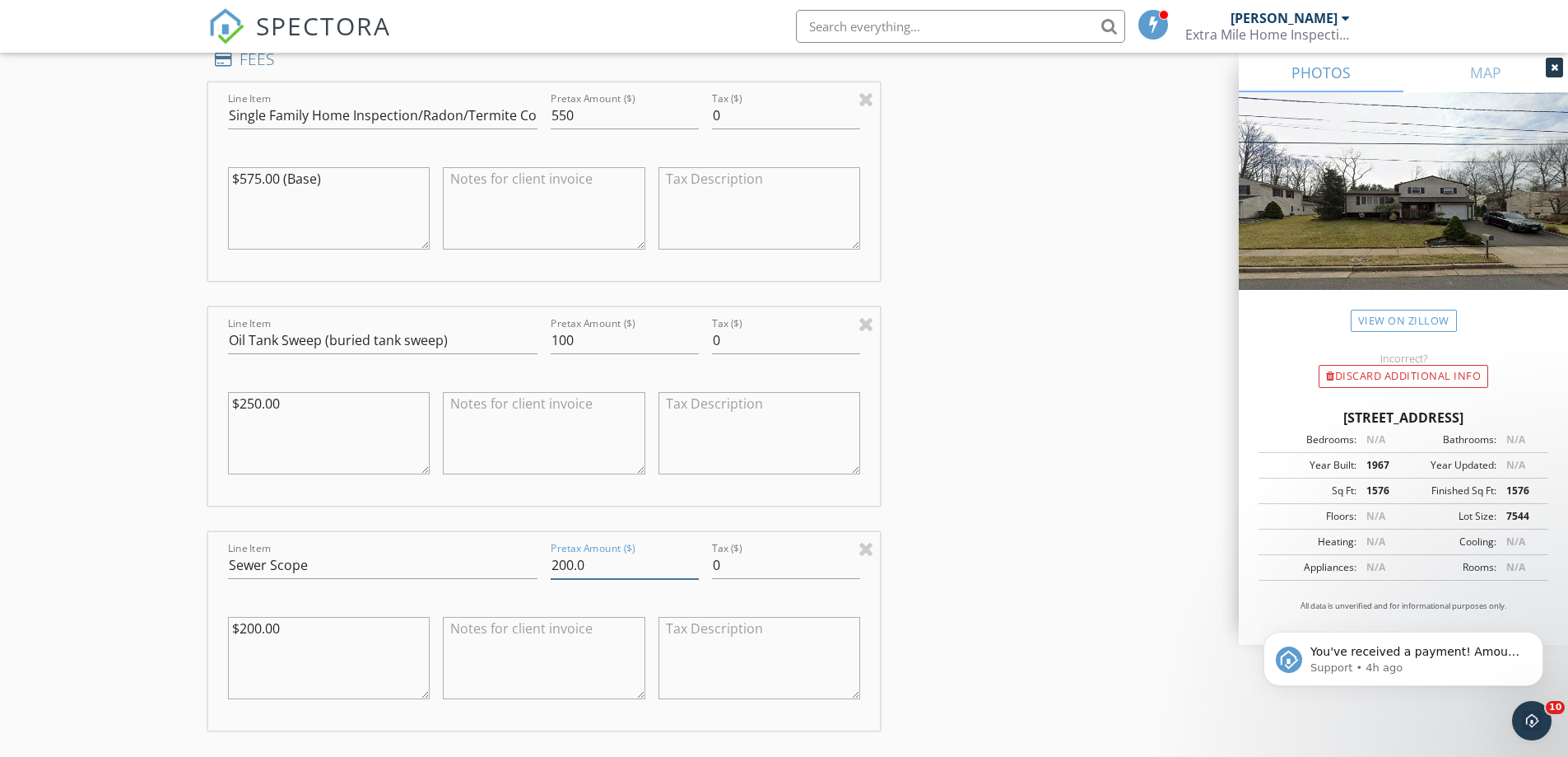
drag, startPoint x: 601, startPoint y: 570, endPoint x: 392, endPoint y: 550, distance: 210.0
click at [413, 550] on div "Line Item Sewer Scope Pretax Amount ($) 200.0 Tax ($) 0 $200.00" at bounding box center [544, 631] width 672 height 198
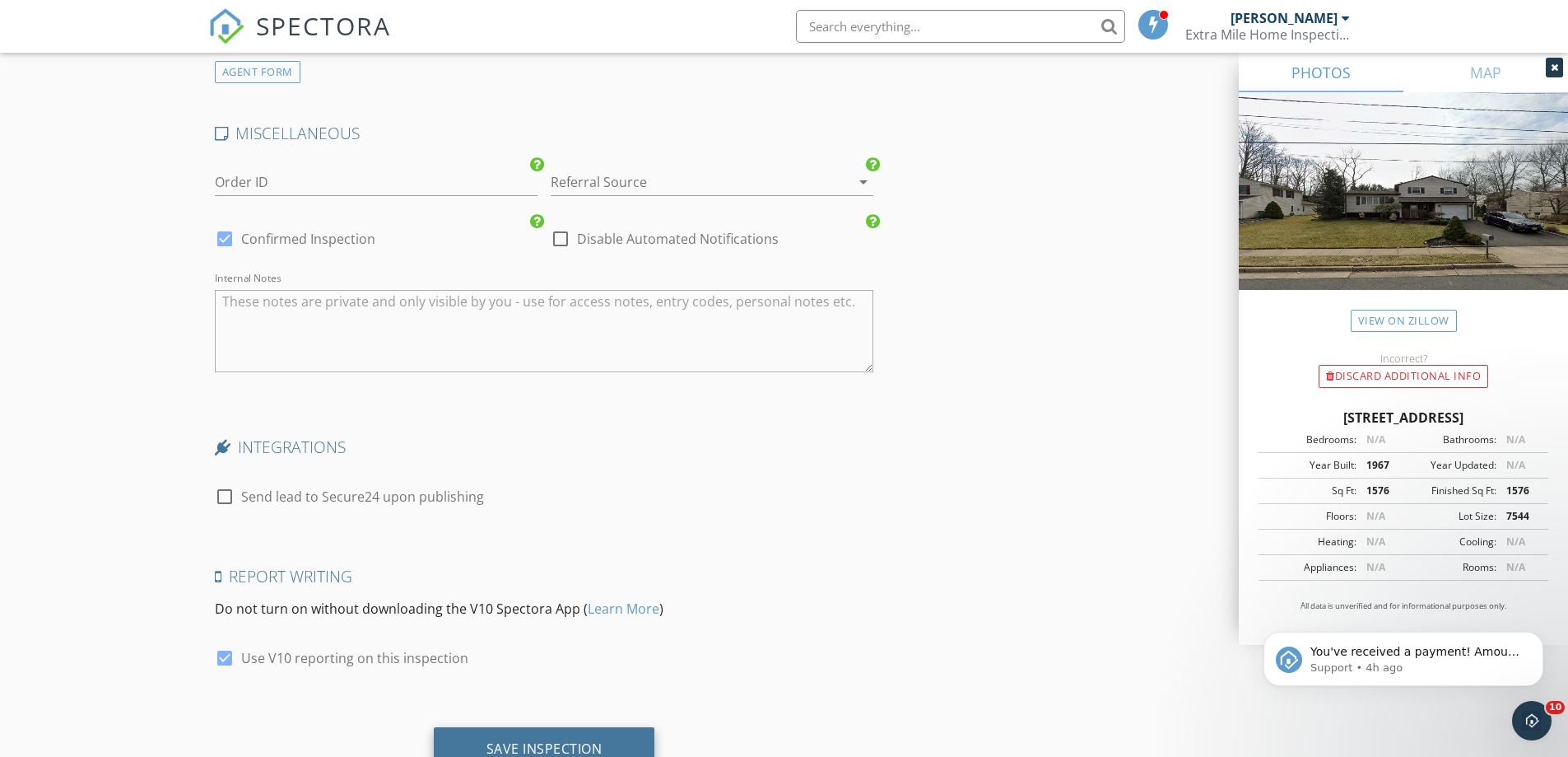
scroll to position [3027, 0]
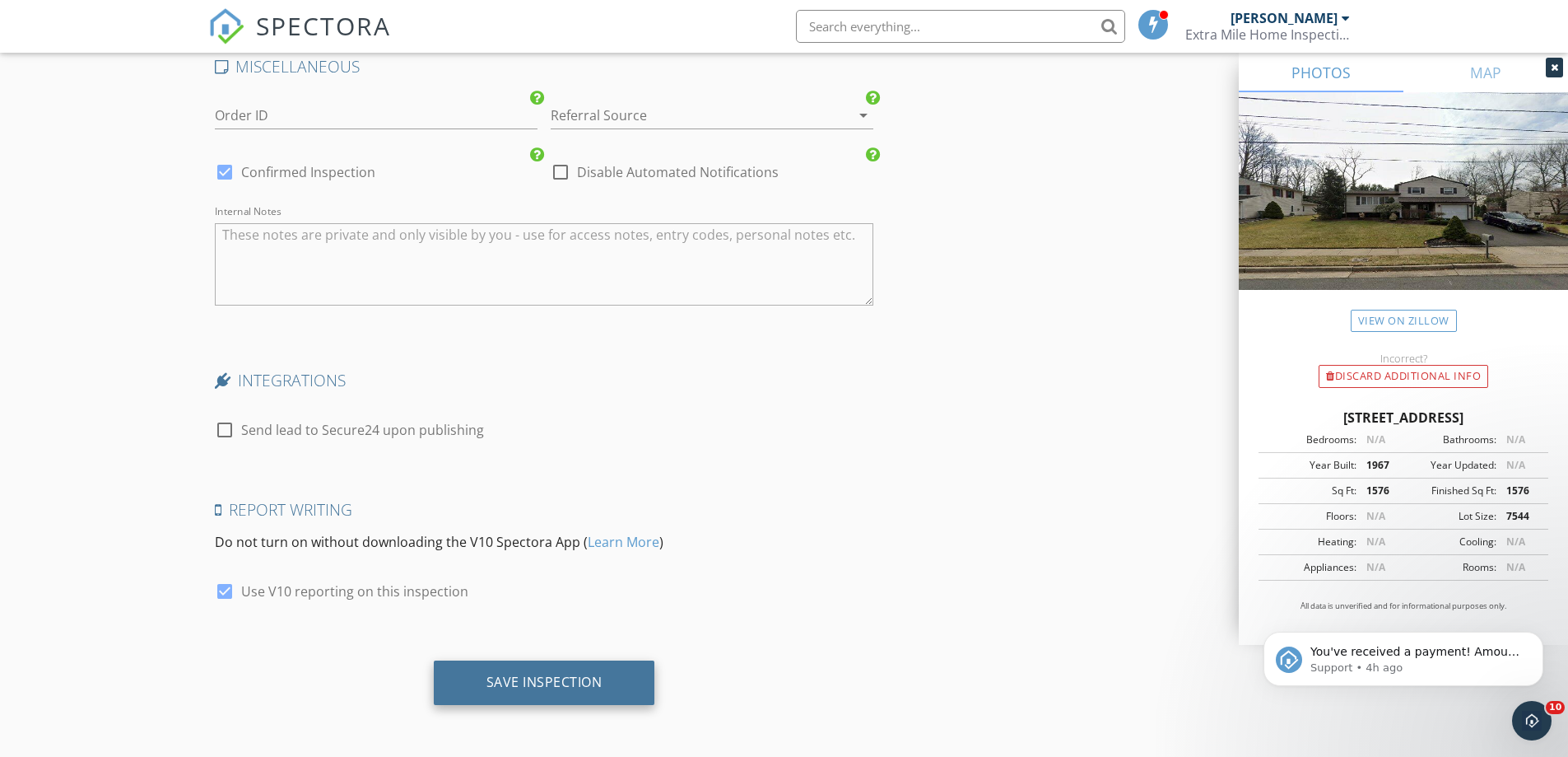
type input "100"
click at [522, 682] on div "Save Inspection" at bounding box center [544, 682] width 116 height 16
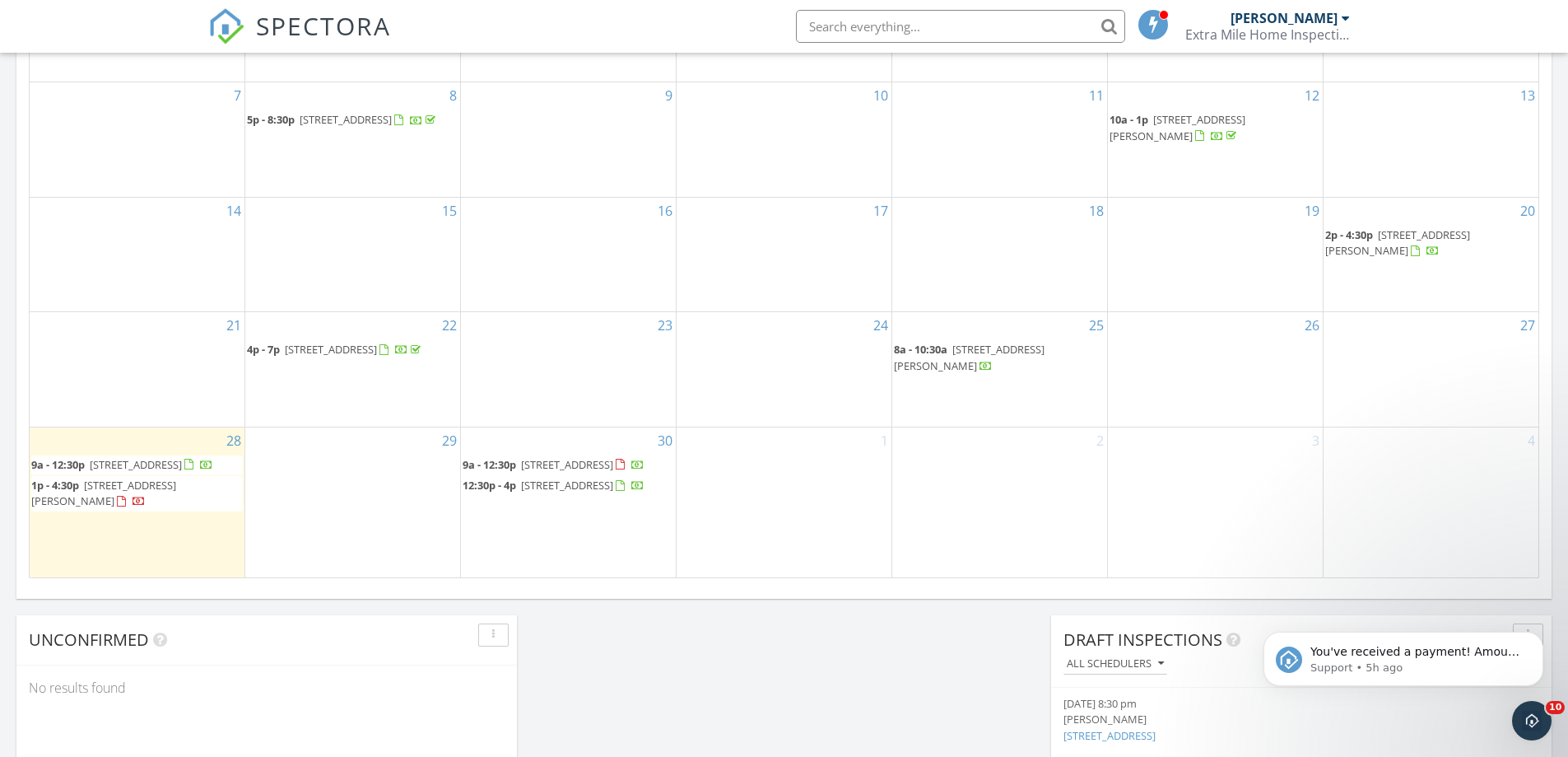
scroll to position [1153, 0]
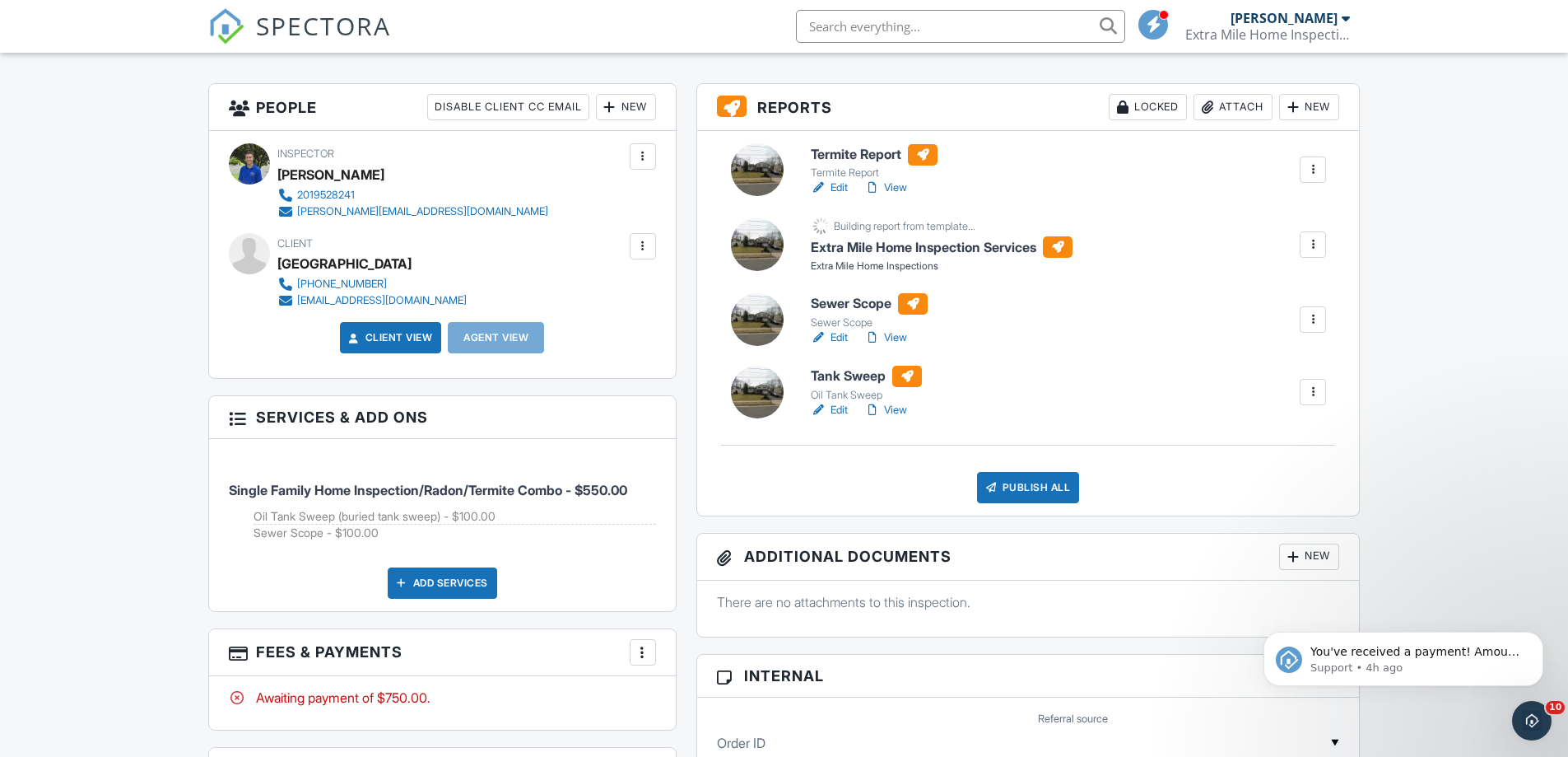
scroll to position [247, 0]
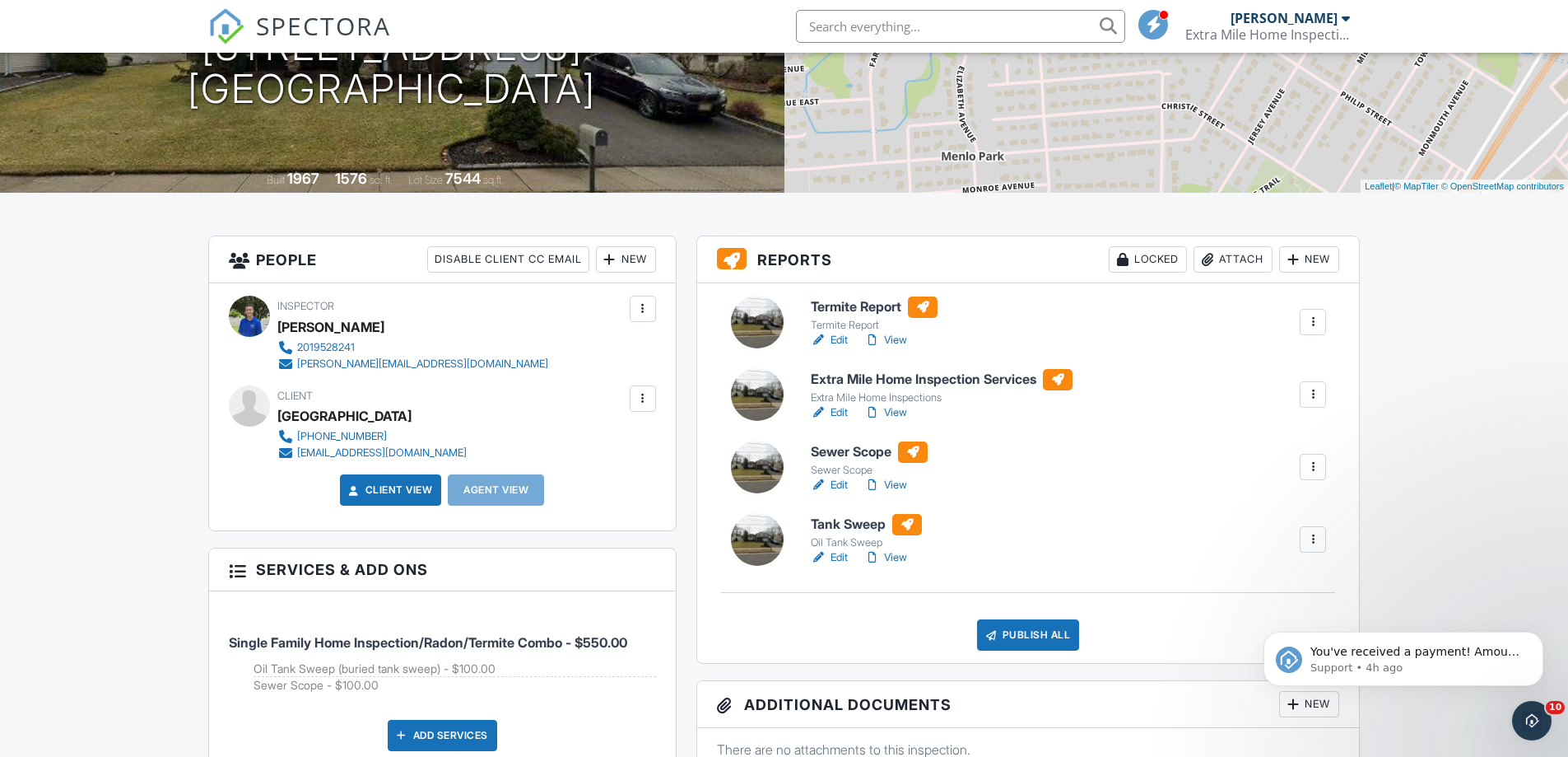
click at [840, 409] on link "Edit" at bounding box center [828, 412] width 37 height 16
